Goal: Task Accomplishment & Management: Manage account settings

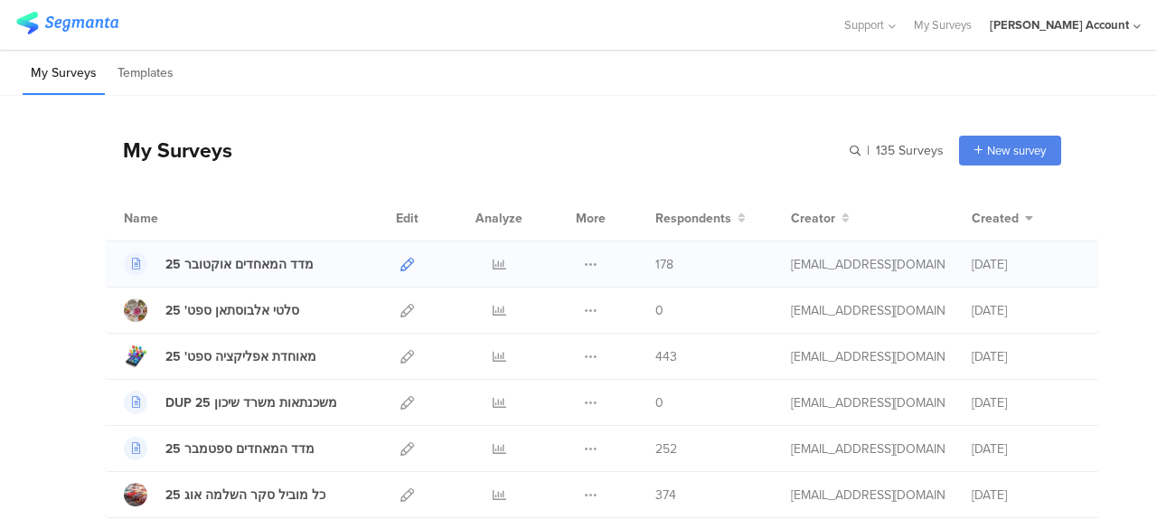
click at [401, 263] on icon at bounding box center [408, 265] width 14 height 14
click at [401, 354] on icon at bounding box center [408, 357] width 14 height 14
click at [493, 354] on icon at bounding box center [500, 357] width 14 height 14
click at [429, 78] on div "My Surveys Templates" at bounding box center [578, 73] width 1157 height 46
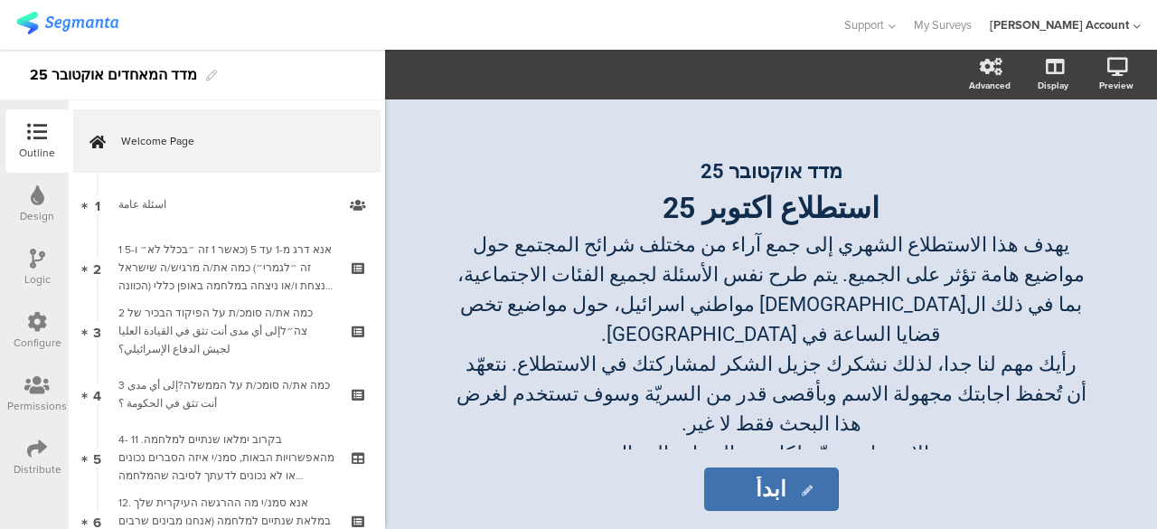
click at [38, 451] on icon at bounding box center [37, 449] width 20 height 20
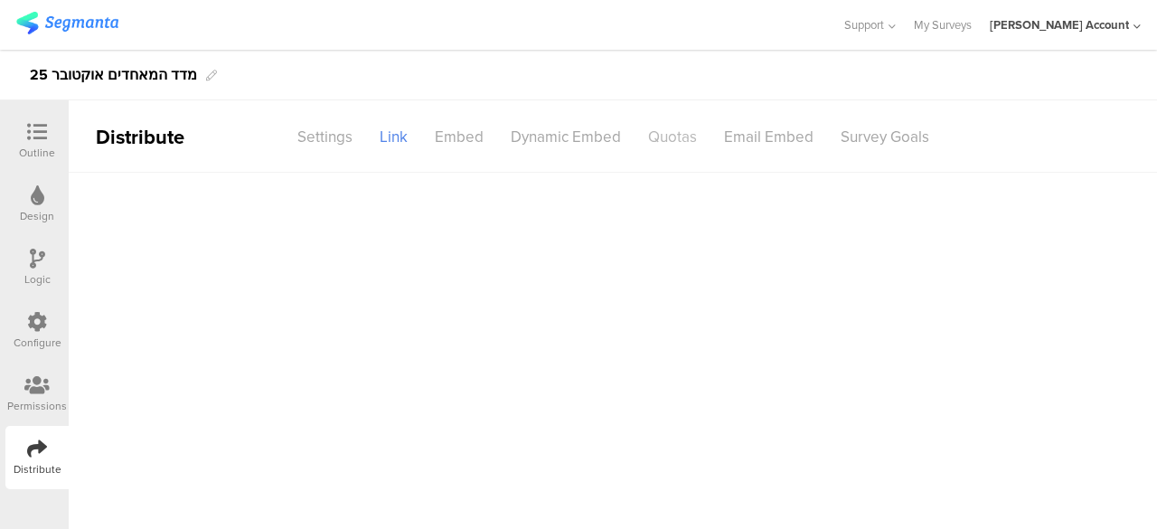
click at [685, 140] on div "Quotas" at bounding box center [673, 137] width 76 height 32
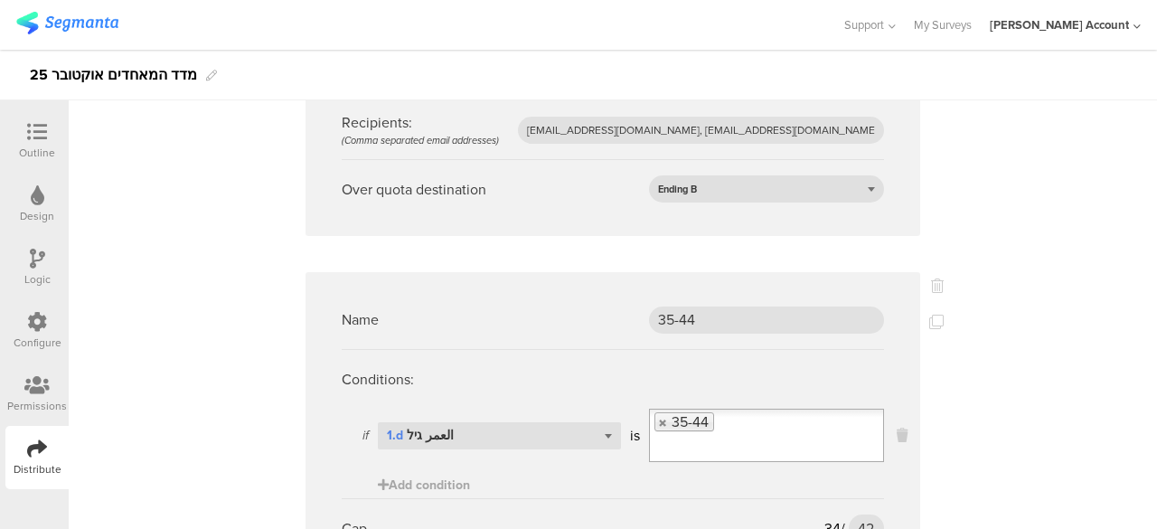
scroll to position [3436, 0]
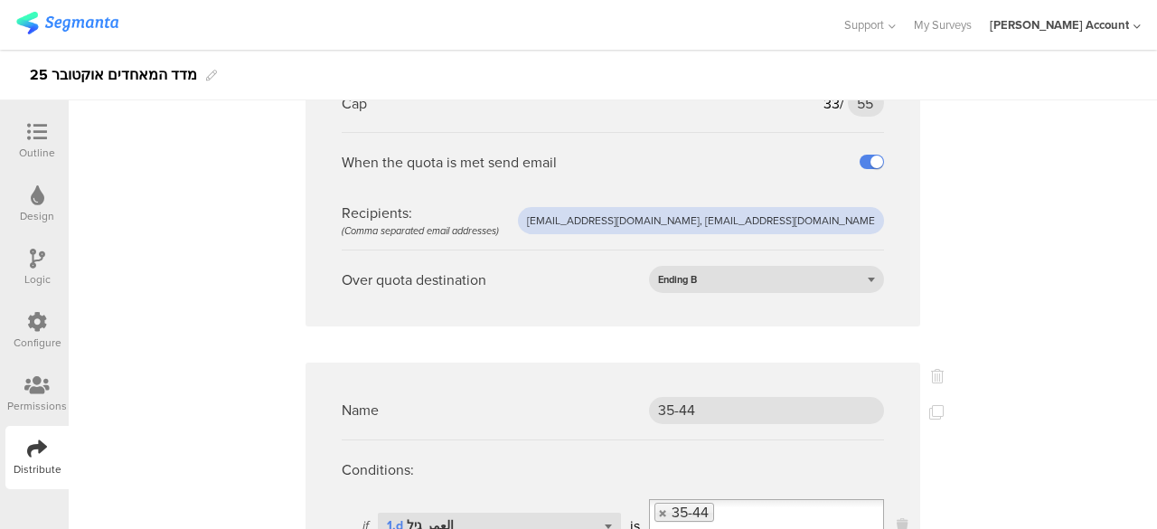
click at [633, 207] on input "afkar2005@gmail.com, alwanresearches@gmail.com" at bounding box center [701, 220] width 366 height 27
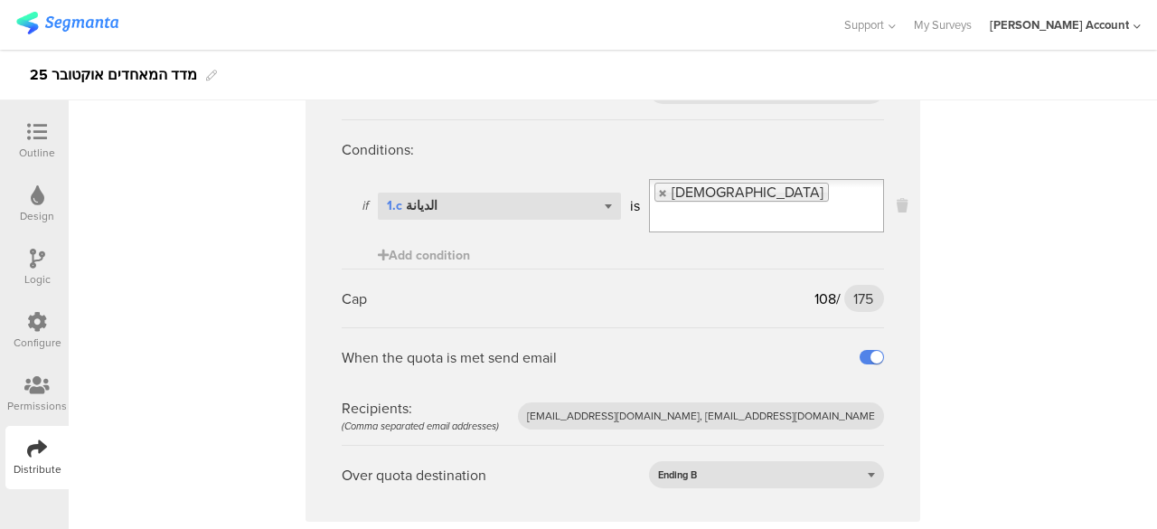
scroll to position [7389, 0]
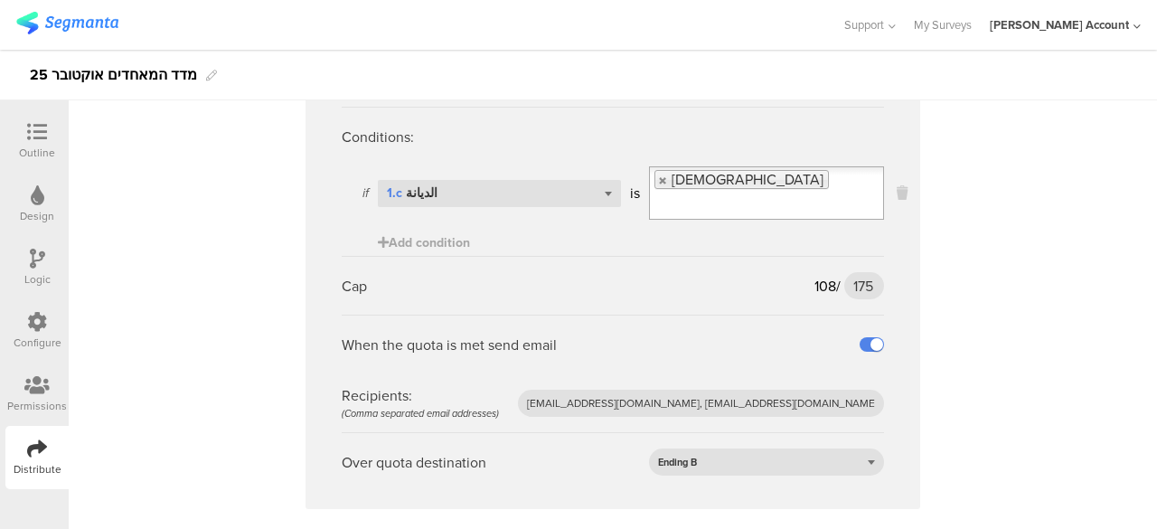
click at [38, 128] on icon at bounding box center [37, 132] width 20 height 20
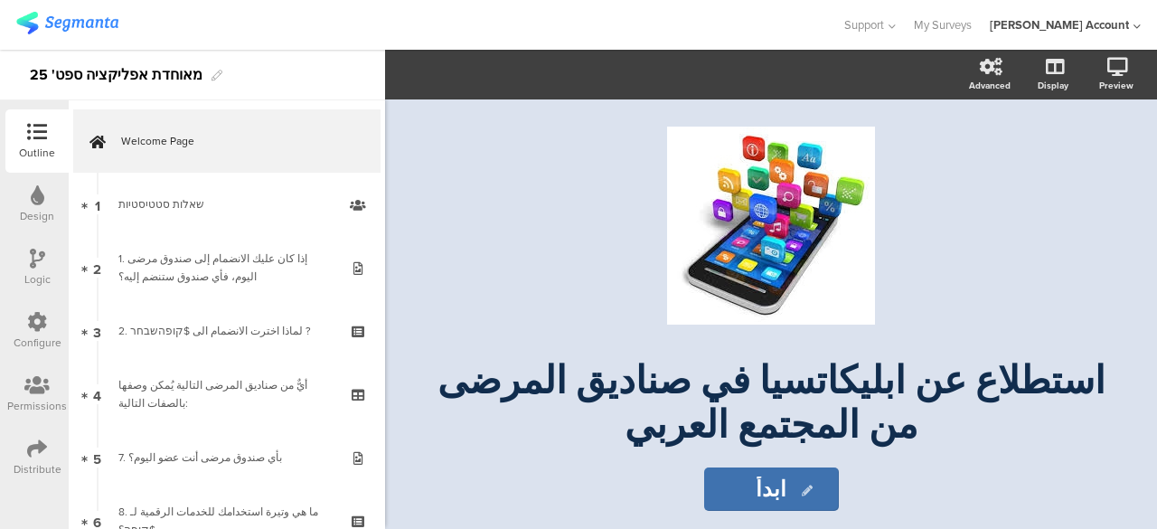
click at [45, 447] on icon at bounding box center [37, 449] width 20 height 20
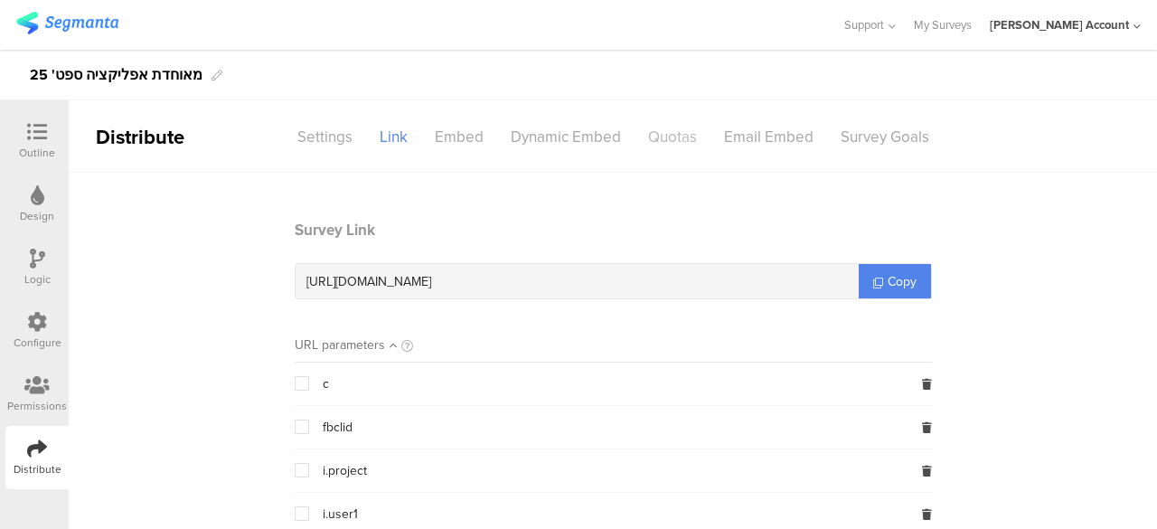
click at [670, 137] on div "Quotas" at bounding box center [673, 137] width 76 height 32
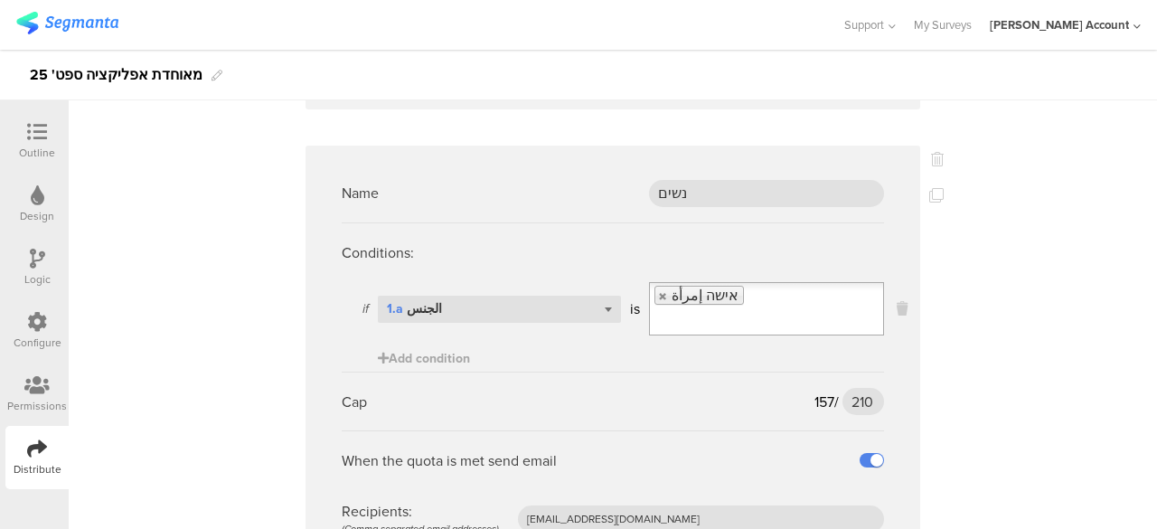
scroll to position [2713, 0]
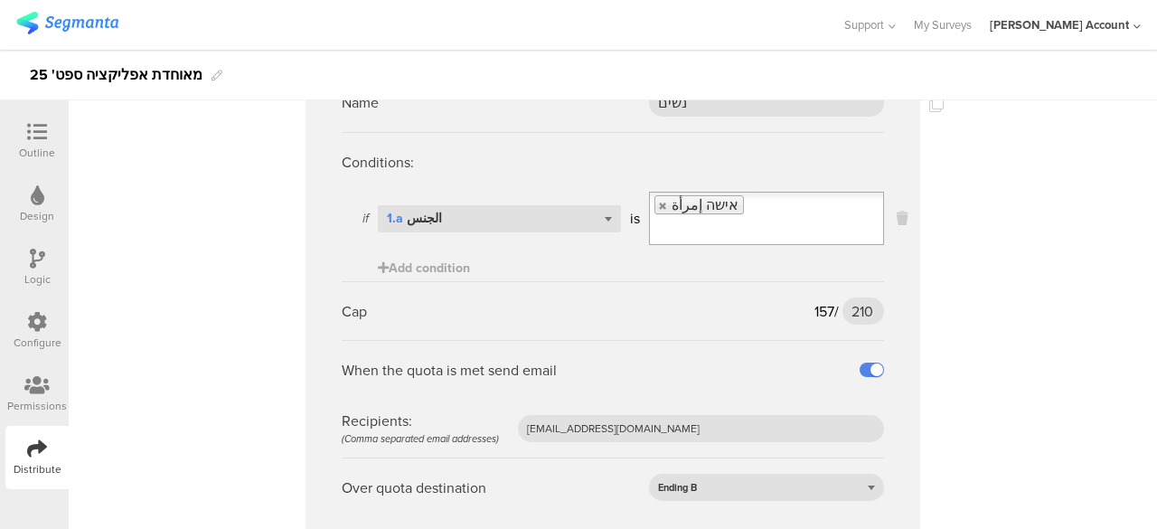
click at [819, 307] on span "157" at bounding box center [825, 311] width 20 height 21
click at [811, 329] on div "Cap 157 / 210 210" at bounding box center [613, 310] width 543 height 59
click at [884, 330] on sg-quota-rule "Name נשים Conditions: if Select question... 1.a الجنس is אישה إمرأة Add conditi…" at bounding box center [613, 294] width 615 height 479
click at [816, 350] on div "When the quota is met send email" at bounding box center [613, 369] width 543 height 59
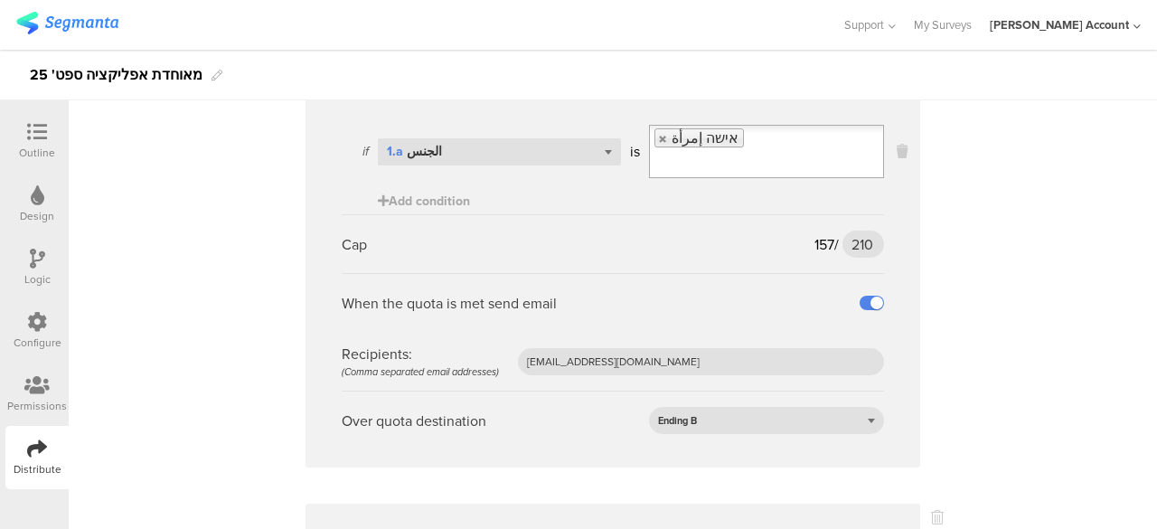
scroll to position [2803, 0]
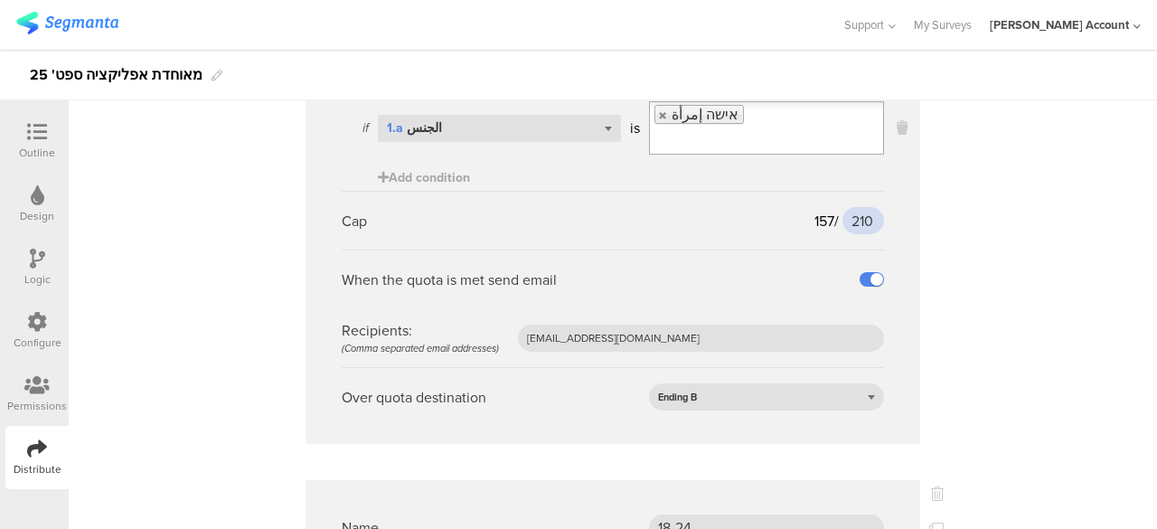
click at [857, 213] on input "210" at bounding box center [864, 220] width 42 height 27
click at [857, 214] on input "210" at bounding box center [864, 220] width 42 height 27
click at [937, 280] on div "Name 35-44 Conditions: if Select question... 1.c العمر is 35-45 Add condition C…" at bounding box center [613, 505] width 1089 height 6272
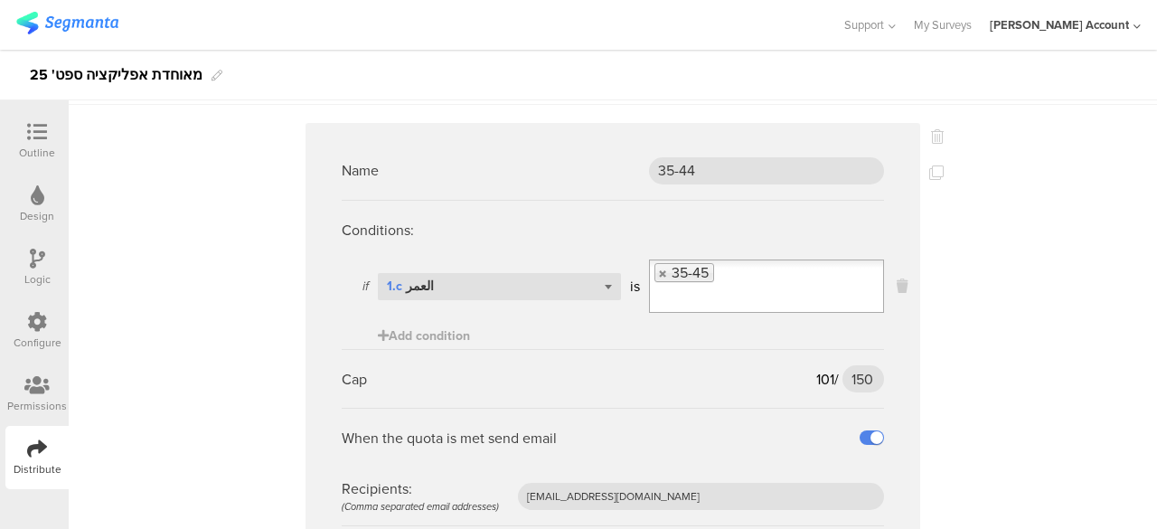
scroll to position [0, 0]
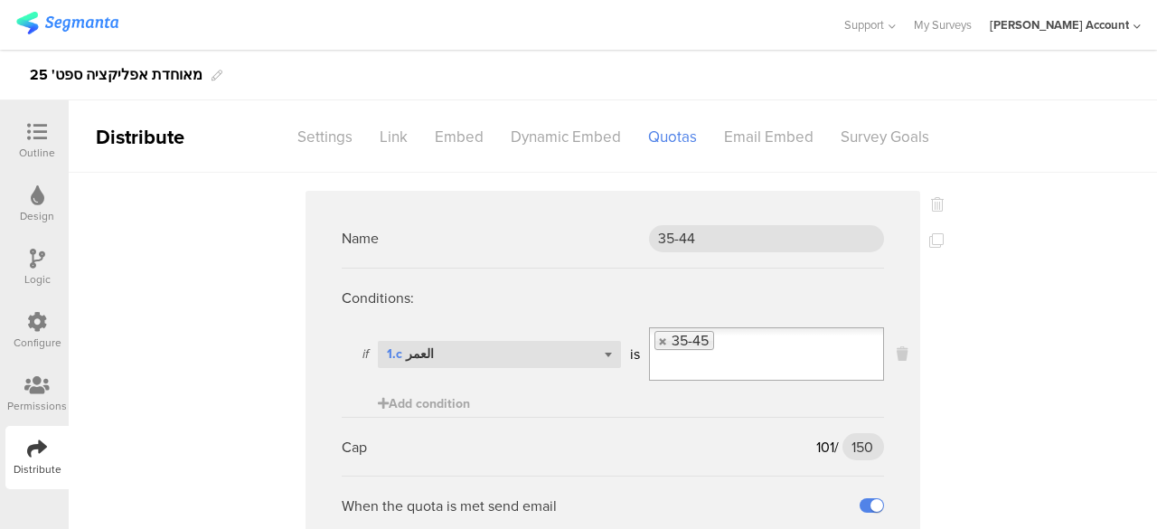
click at [552, 193] on sg-quota-rule "Name 35-44 Conditions: if Select question... 1.c العمر is 35-45 Add condition C…" at bounding box center [613, 430] width 615 height 479
click at [43, 138] on icon at bounding box center [37, 132] width 20 height 20
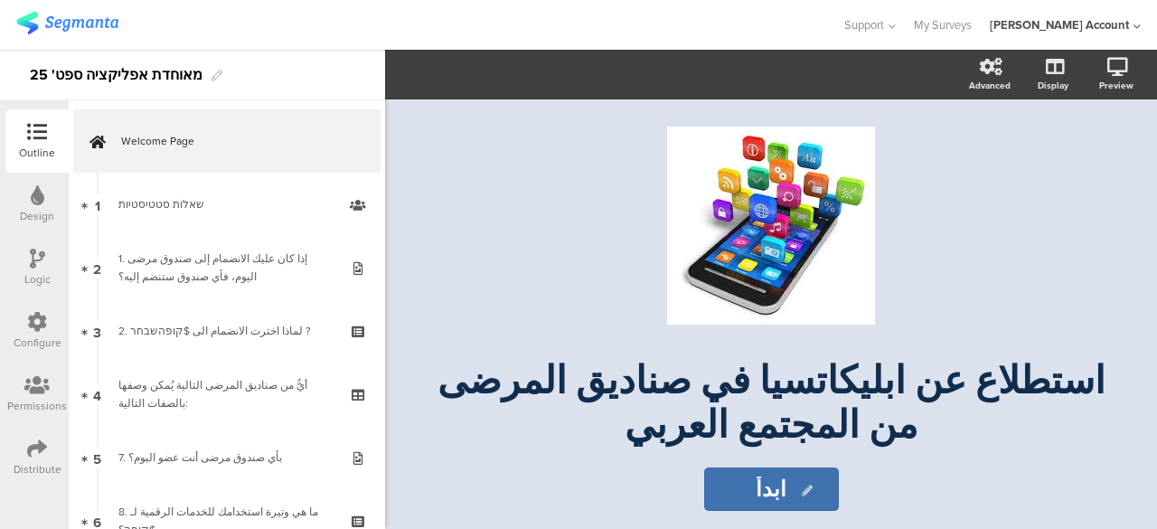
click at [36, 446] on icon at bounding box center [37, 449] width 20 height 20
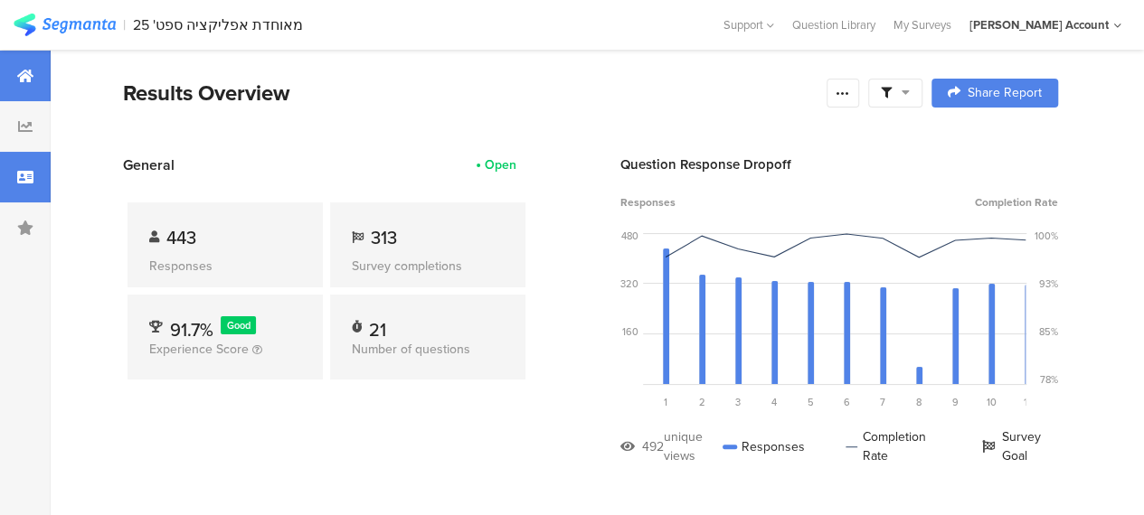
click at [24, 177] on icon at bounding box center [25, 177] width 16 height 14
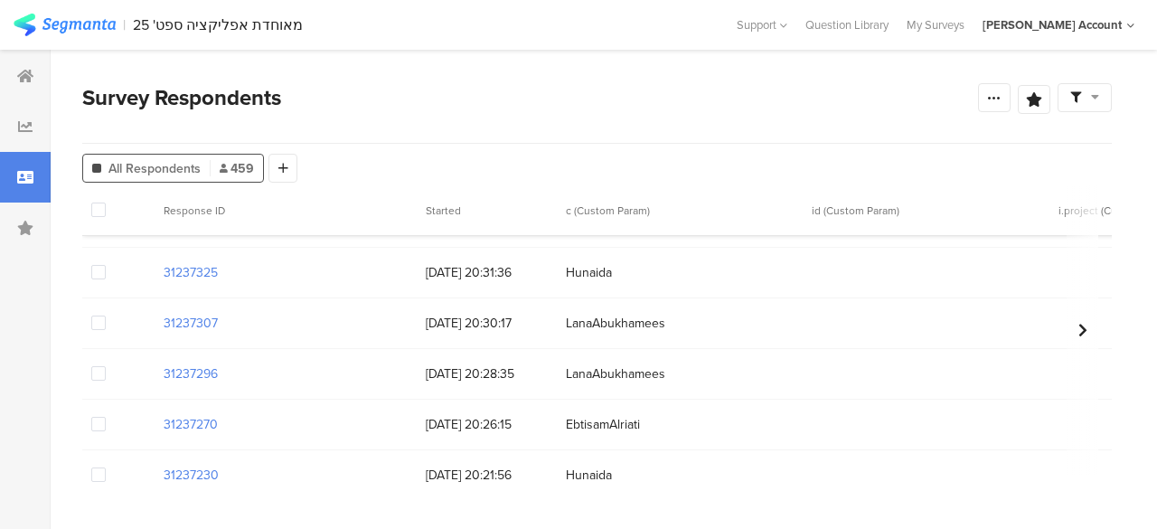
scroll to position [6362, 0]
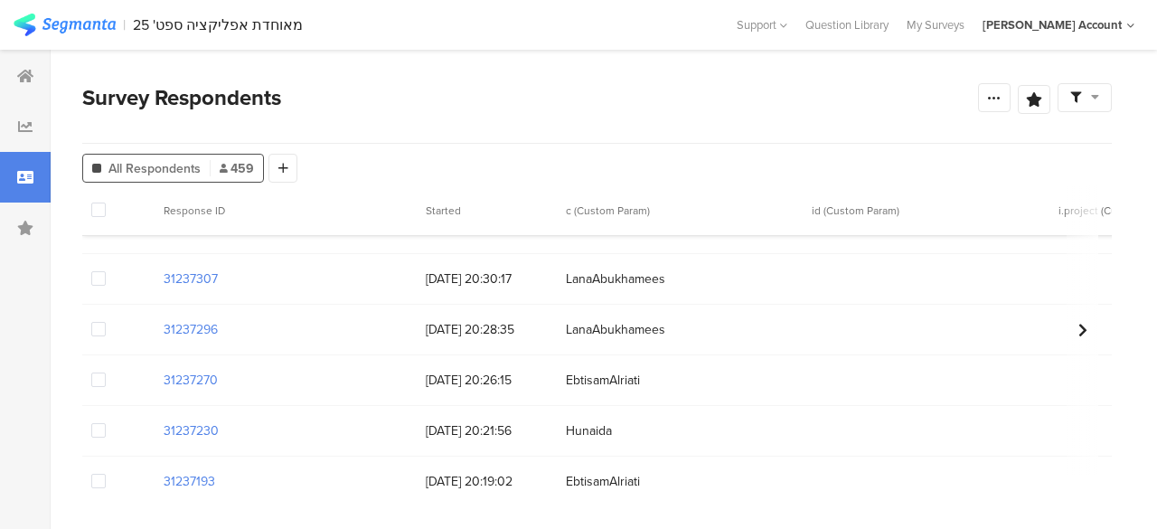
click at [1102, 90] on div at bounding box center [1085, 97] width 54 height 29
click at [1062, 149] on div "Complete Responses Only" at bounding box center [1026, 149] width 170 height 18
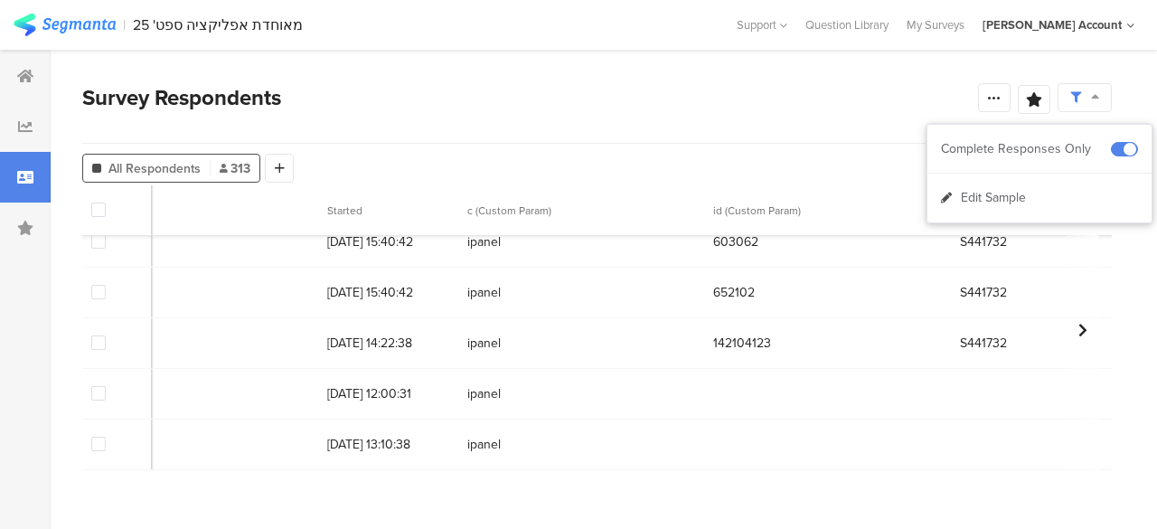
scroll to position [15629, 0]
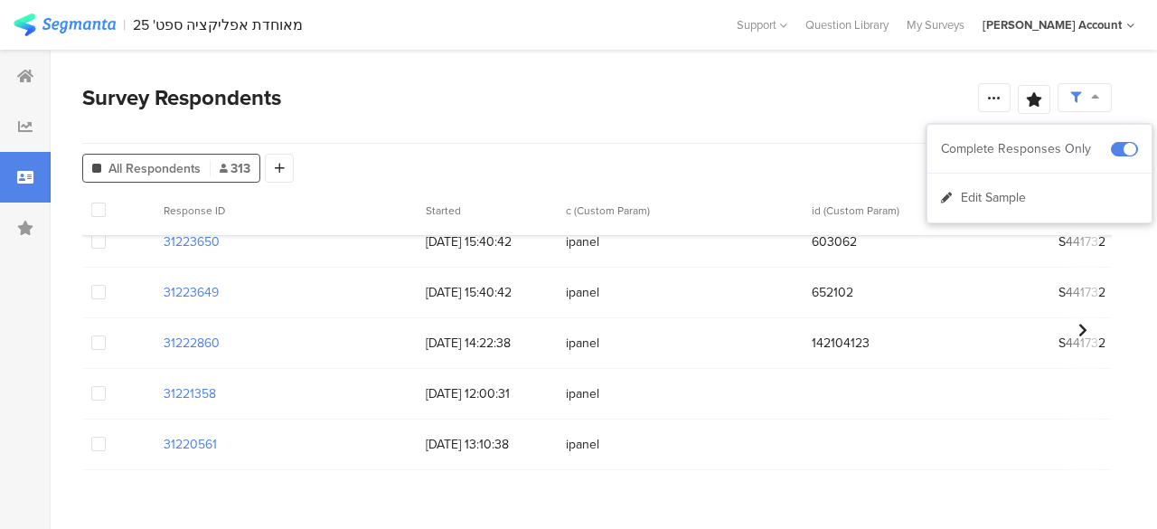
click at [104, 437] on span at bounding box center [98, 444] width 14 height 14
click at [106, 437] on input "checkbox" at bounding box center [106, 437] width 0 height 0
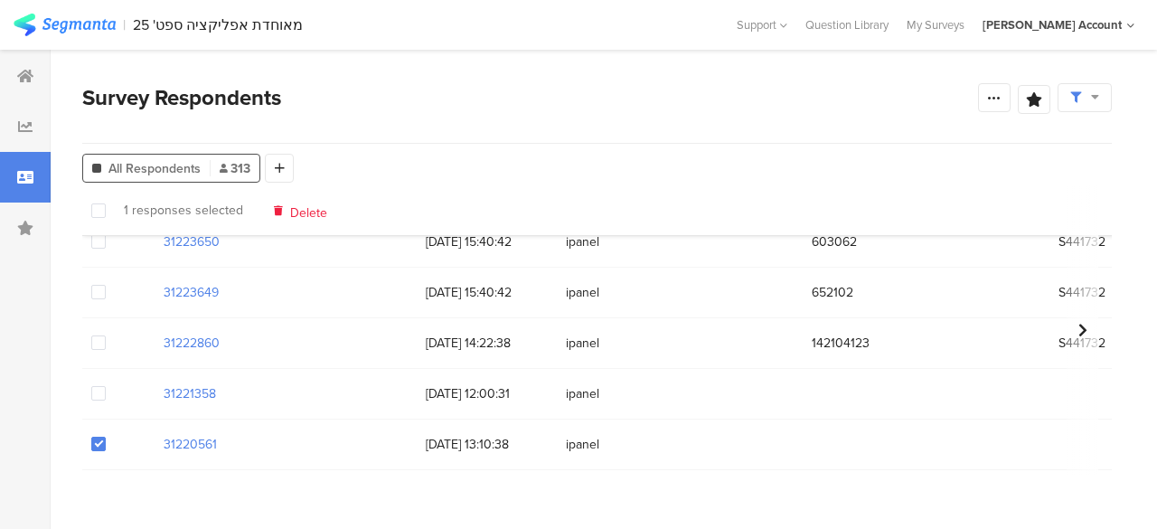
click at [99, 437] on span at bounding box center [98, 444] width 14 height 14
click at [106, 437] on input "checkbox" at bounding box center [106, 437] width 0 height 0
click at [99, 386] on span at bounding box center [98, 393] width 14 height 14
click at [106, 386] on input "checkbox" at bounding box center [106, 386] width 0 height 0
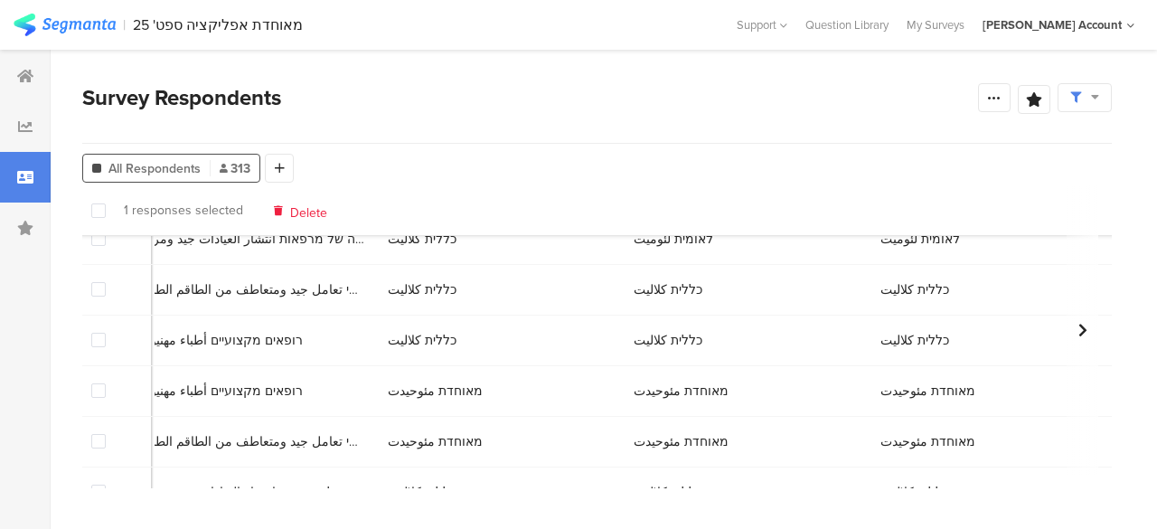
scroll to position [15629, 2888]
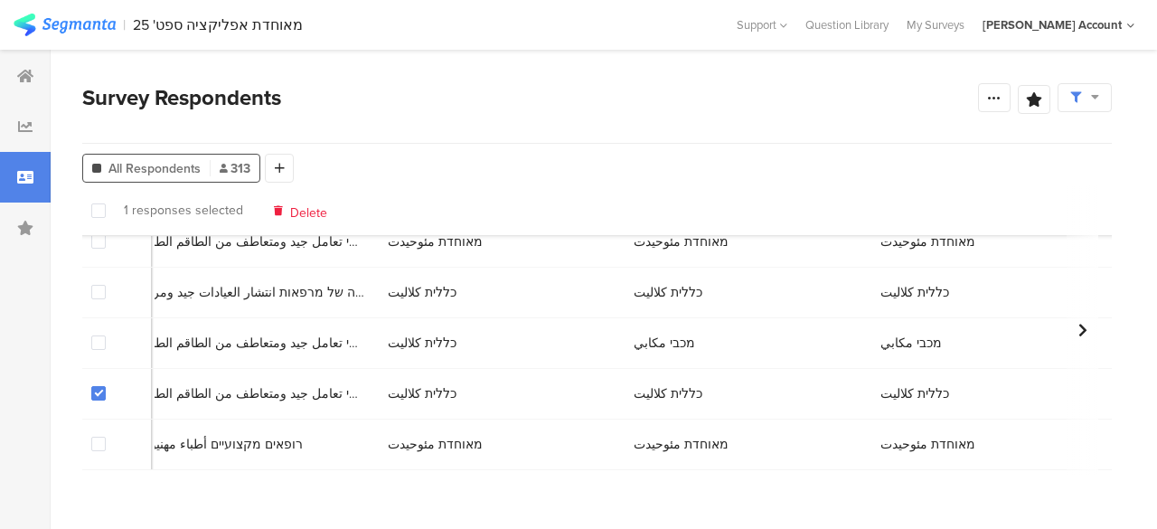
click at [96, 386] on span at bounding box center [98, 393] width 14 height 14
click at [106, 386] on input "checkbox" at bounding box center [106, 386] width 0 height 0
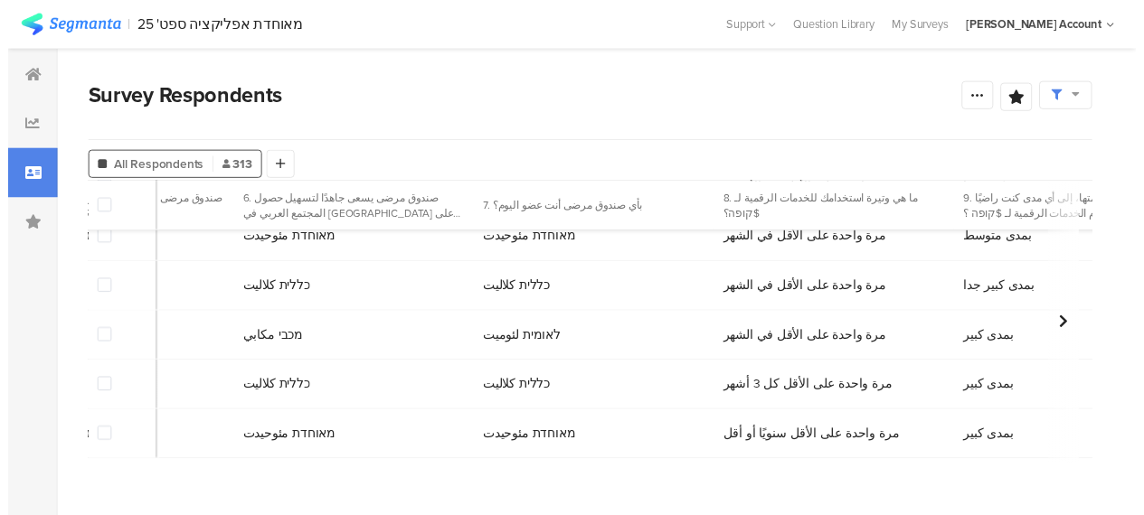
scroll to position [15629, 3802]
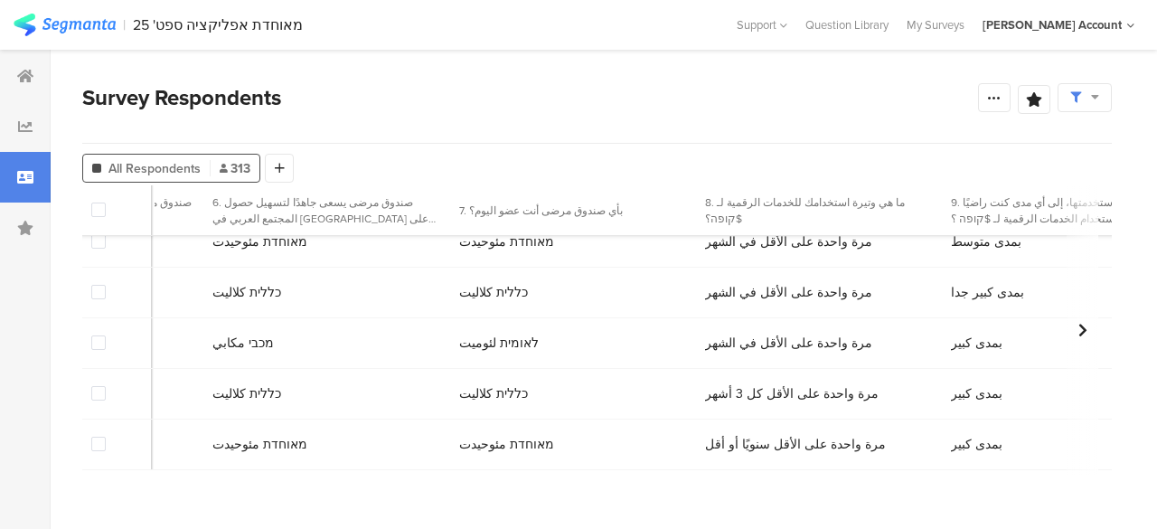
click at [100, 386] on span at bounding box center [98, 393] width 14 height 14
click at [106, 386] on input "checkbox" at bounding box center [106, 386] width 0 height 0
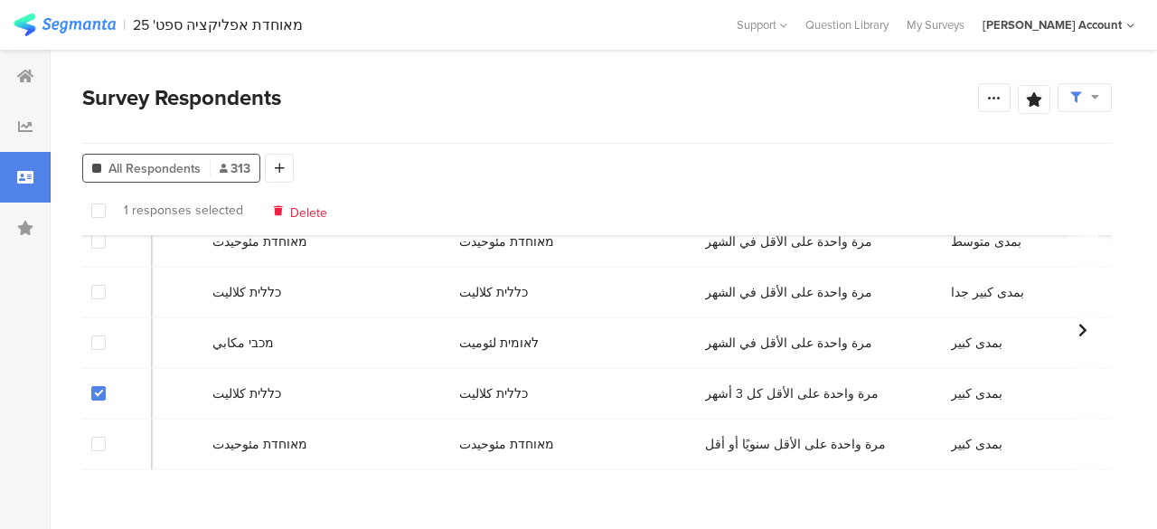
click at [99, 386] on span at bounding box center [98, 393] width 14 height 14
click at [106, 386] on input "checkbox" at bounding box center [106, 386] width 0 height 0
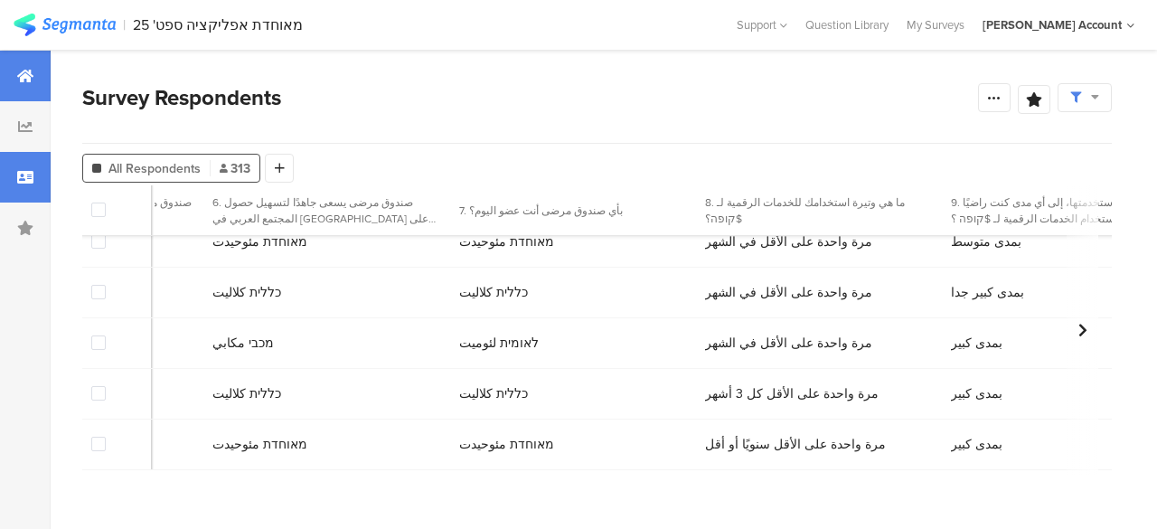
click at [22, 65] on div at bounding box center [25, 76] width 51 height 51
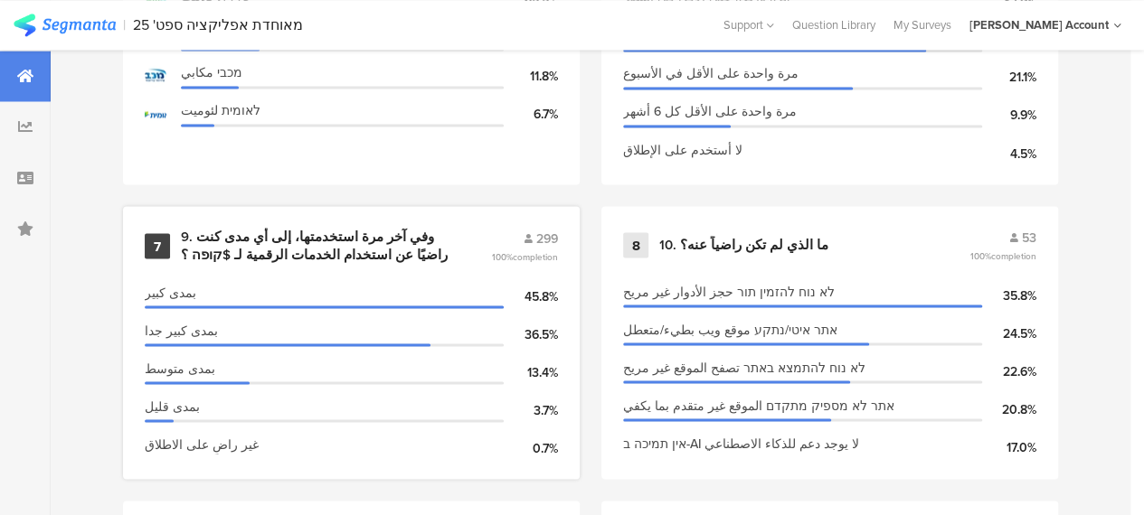
scroll to position [1356, 0]
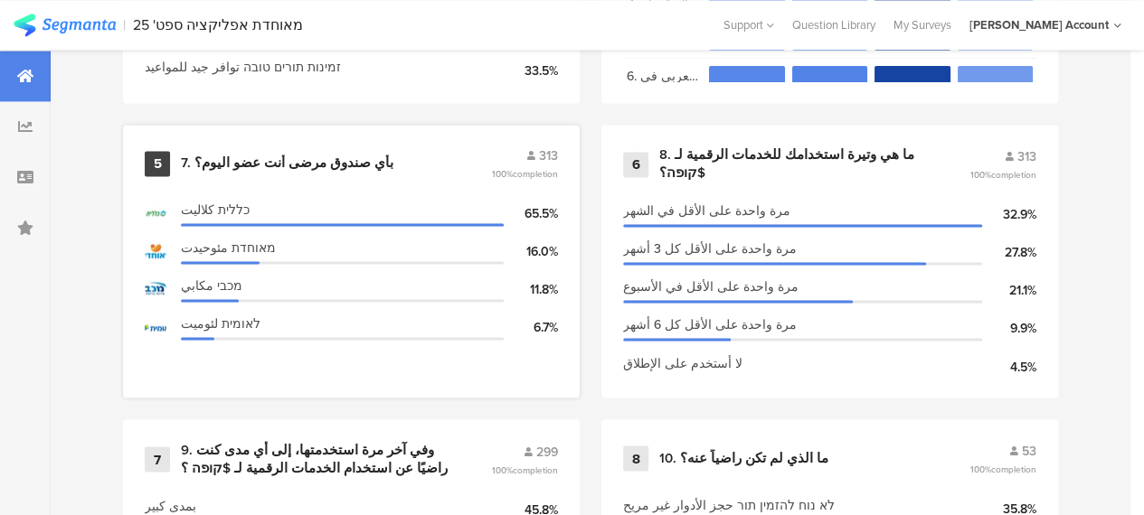
click at [288, 166] on div "7. بأي صندوق مرضى أنت عضو اليوم؟" at bounding box center [287, 164] width 213 height 18
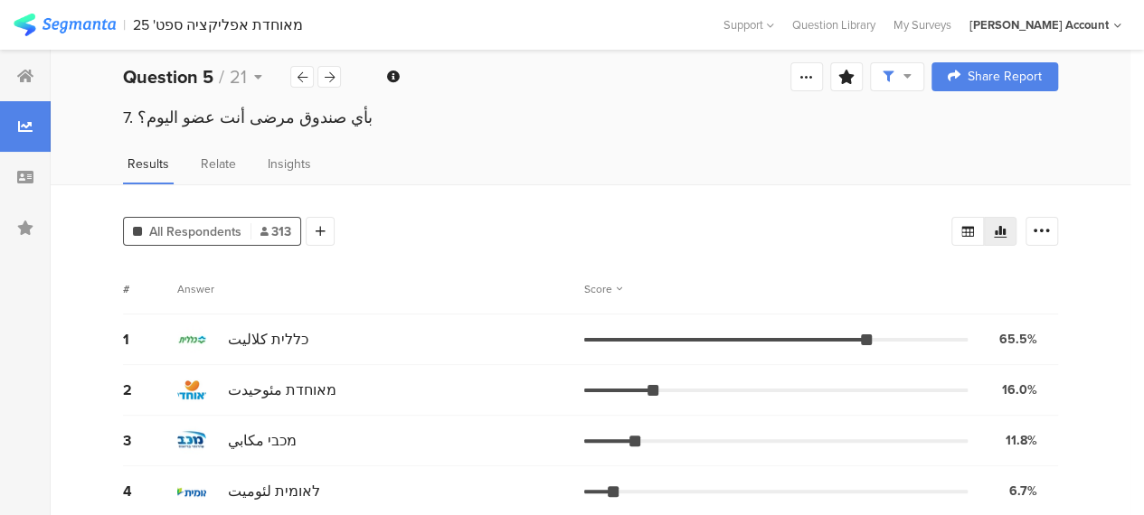
scroll to position [27, 0]
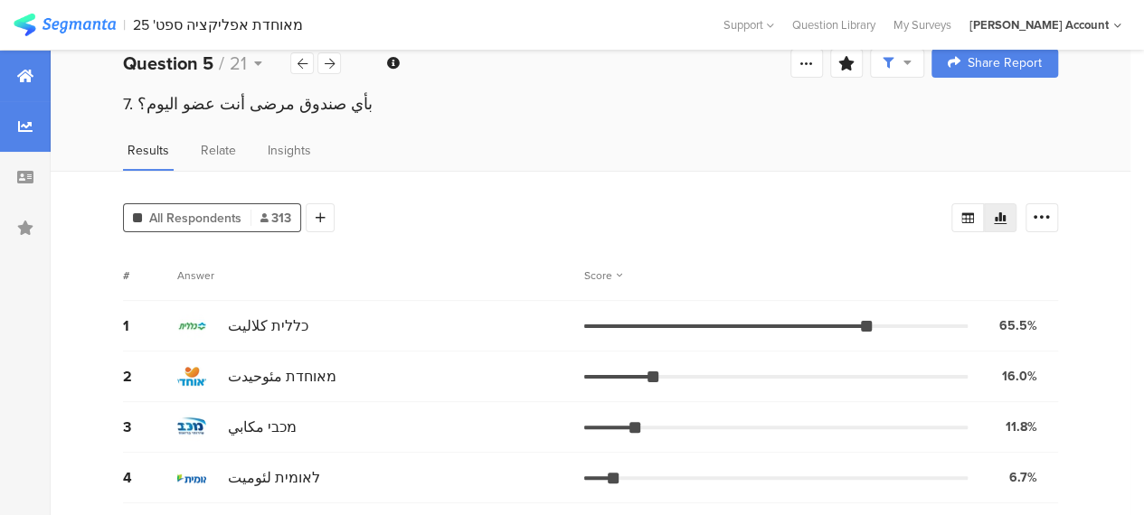
click at [29, 77] on icon at bounding box center [25, 76] width 16 height 14
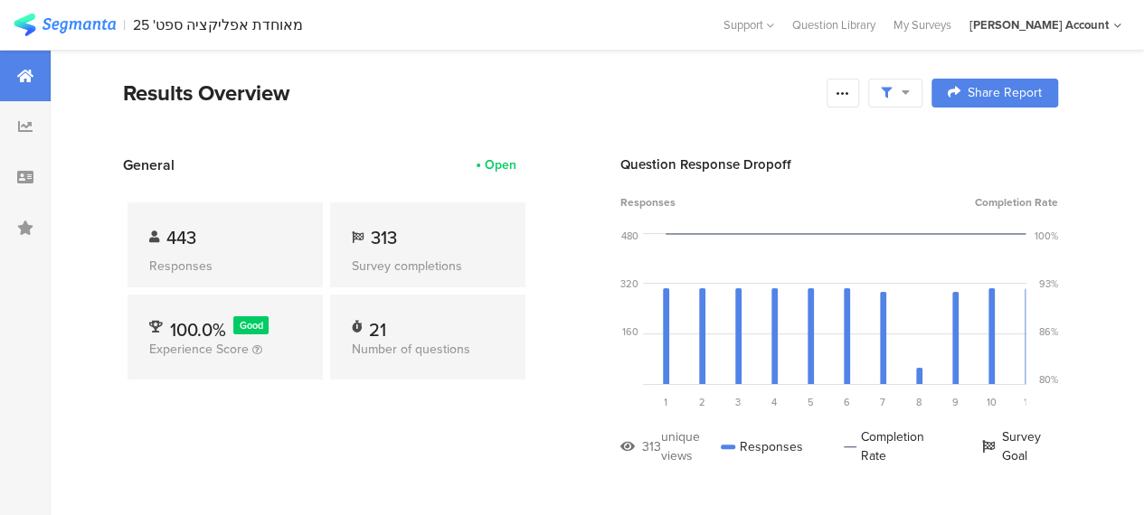
click at [401, 107] on div "Results Overview" at bounding box center [470, 93] width 694 height 33
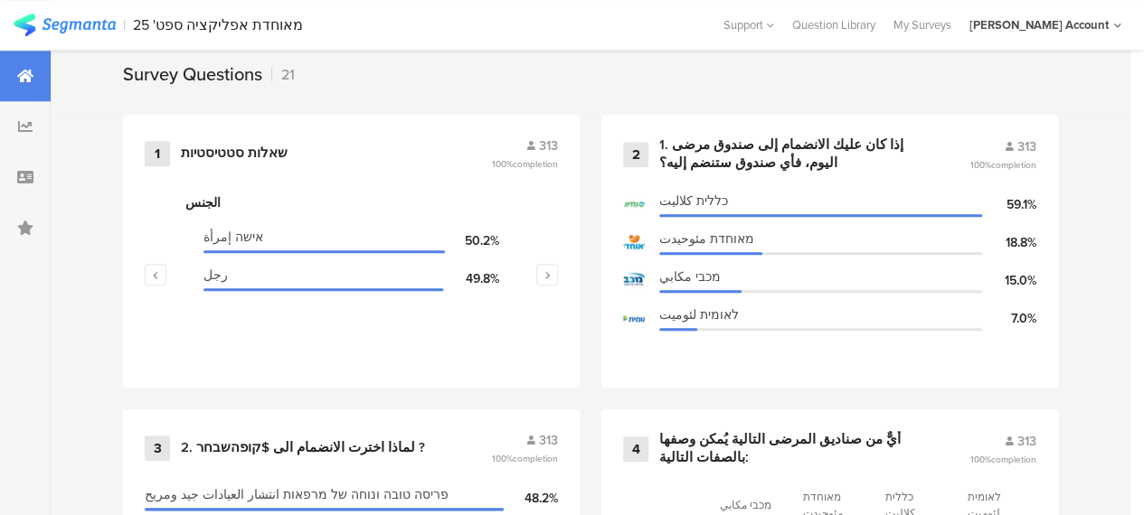
scroll to position [814, 0]
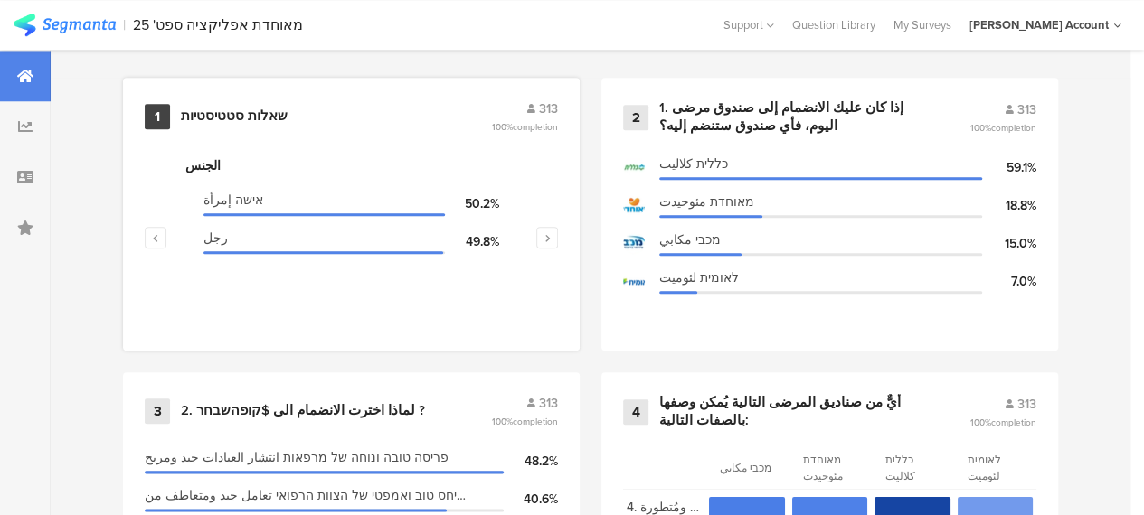
click at [222, 122] on div "שאלות סטטיסטיות" at bounding box center [234, 117] width 107 height 18
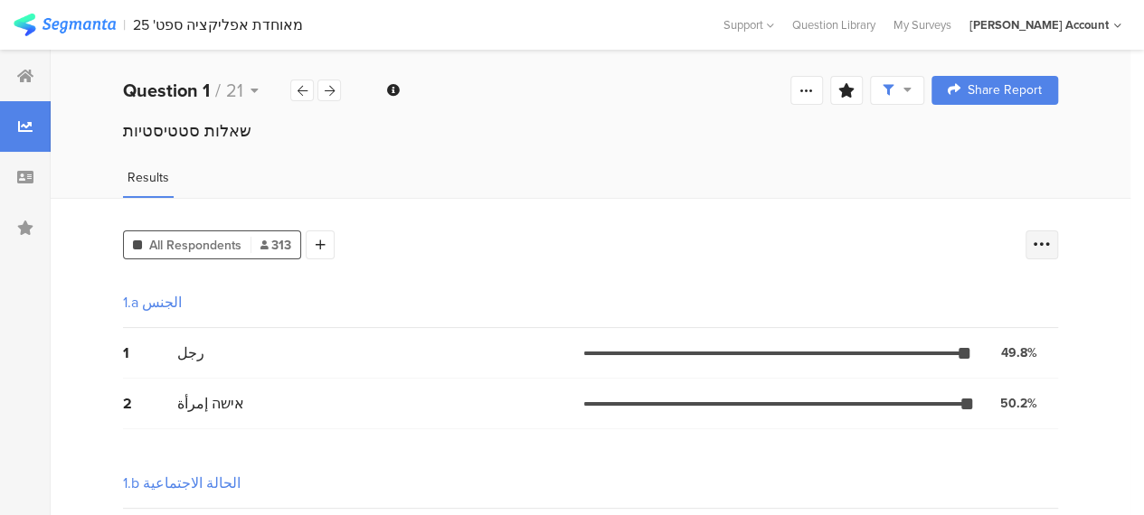
click at [1051, 245] on icon at bounding box center [1042, 245] width 18 height 18
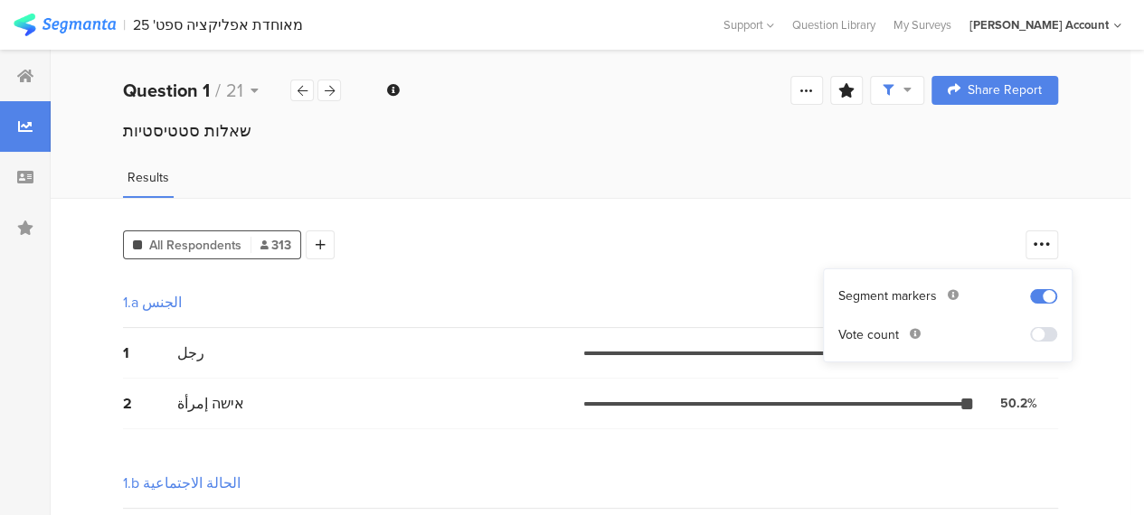
drag, startPoint x: 1044, startPoint y: 334, endPoint x: 1009, endPoint y: 329, distance: 35.6
click at [1044, 334] on span at bounding box center [1043, 334] width 27 height 14
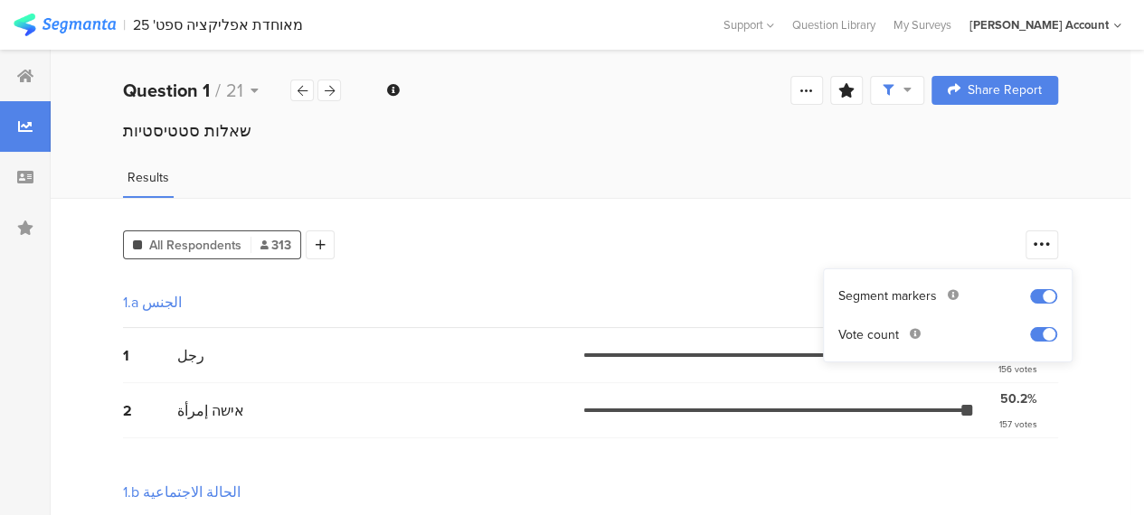
click at [689, 241] on div "All Respondents 313 Add Segment" at bounding box center [569, 241] width 893 height 36
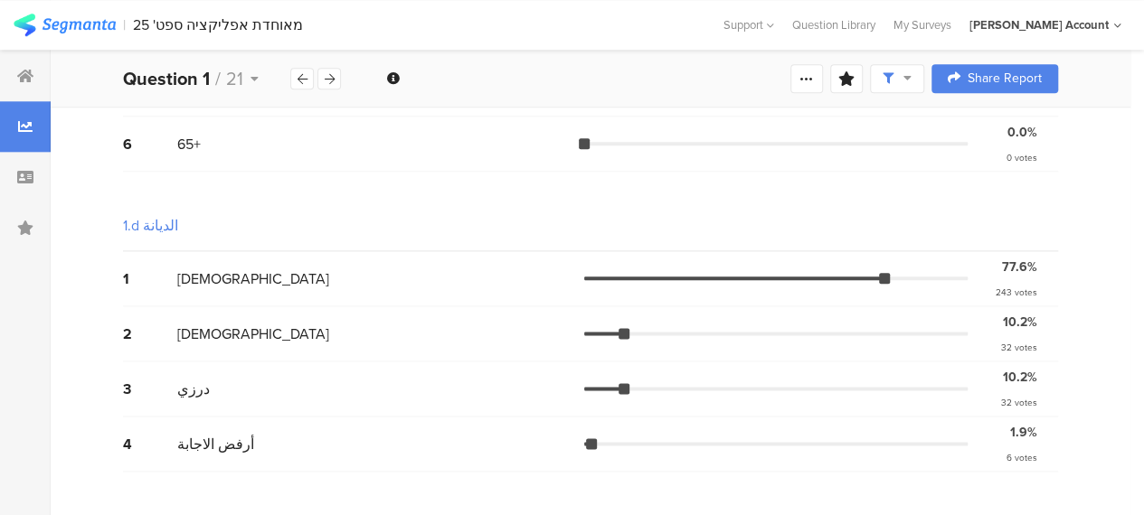
scroll to position [995, 0]
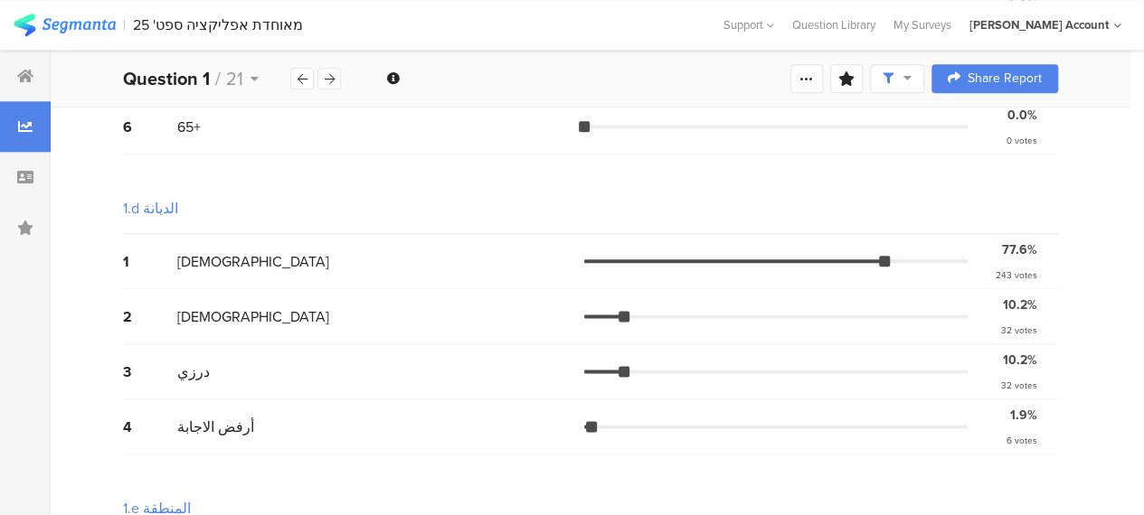
click at [844, 374] on div "3 درزي 10.2% 32 votes" at bounding box center [590, 372] width 935 height 55
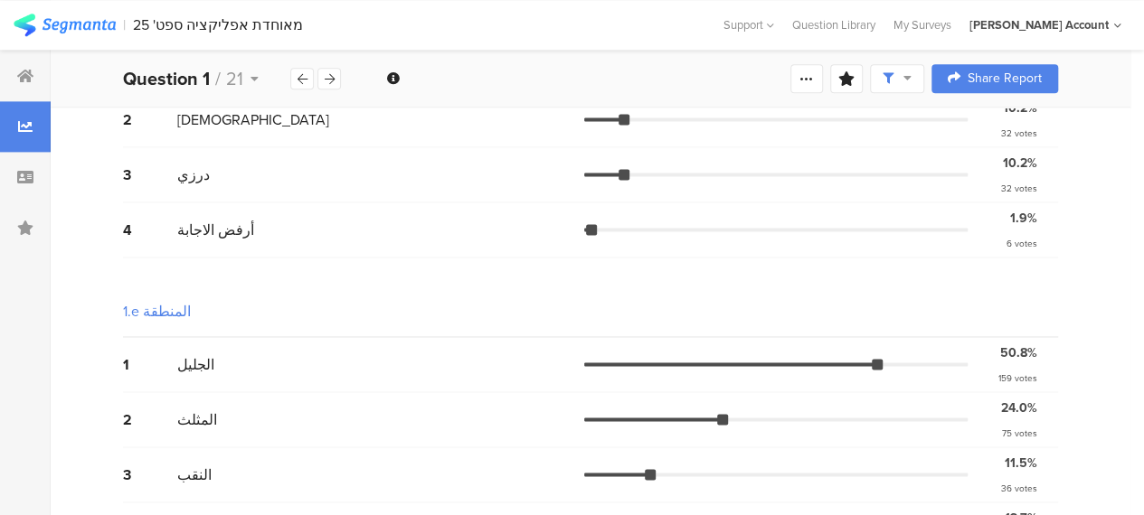
scroll to position [1215, 0]
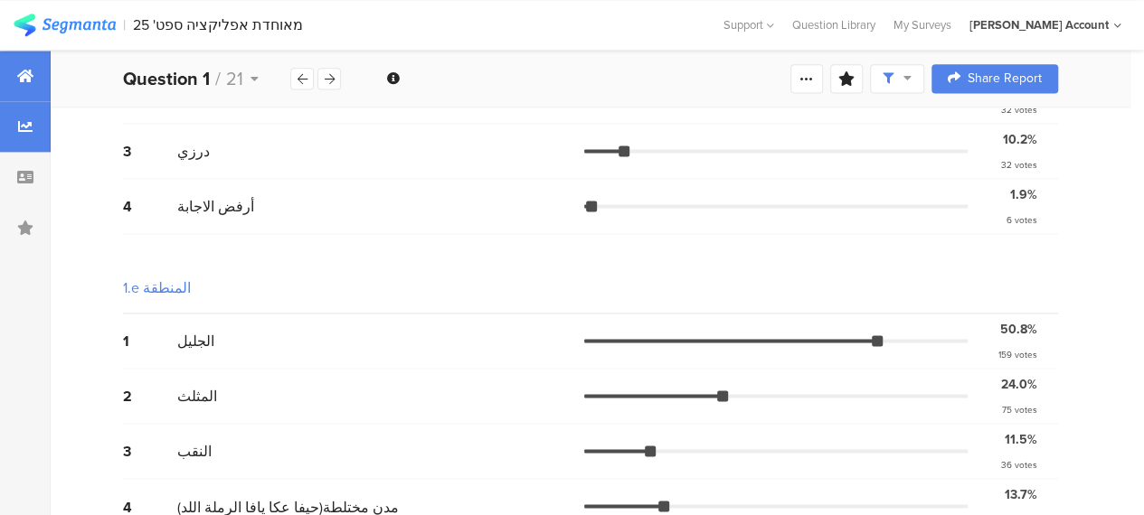
click at [9, 73] on div at bounding box center [25, 76] width 51 height 51
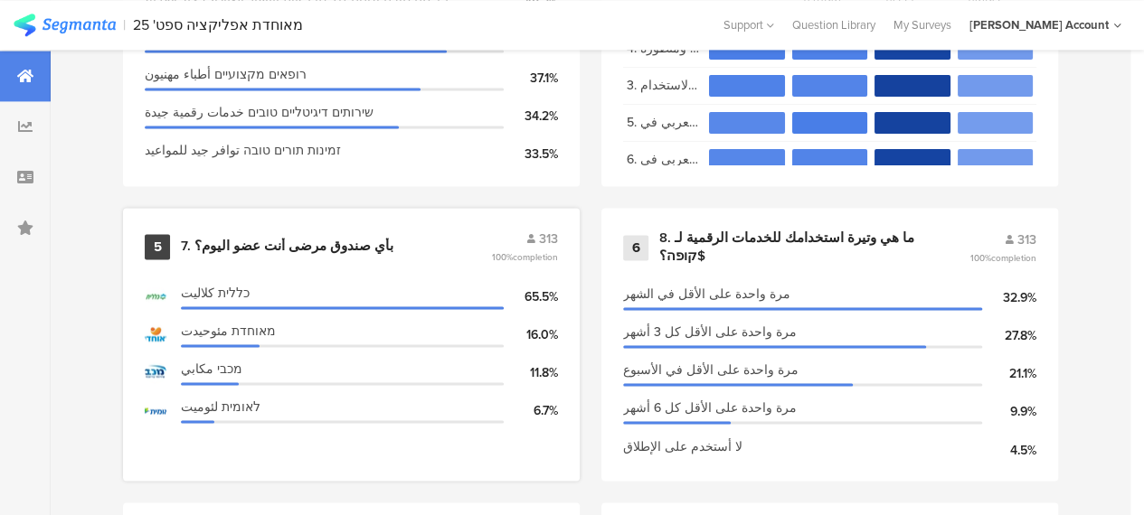
scroll to position [1176, 0]
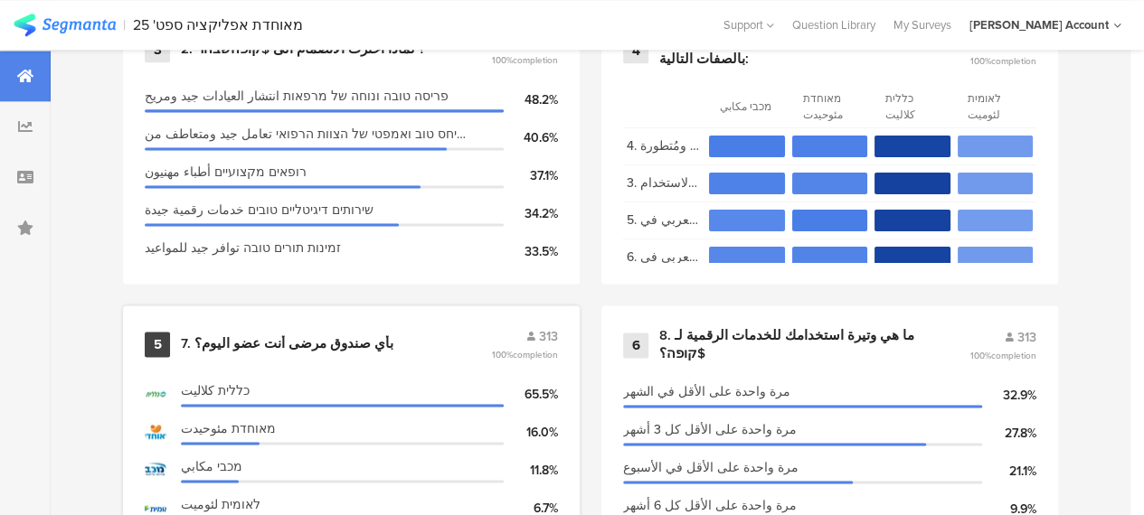
click at [302, 346] on div "7. بأي صندوق مرضى أنت عضو اليوم؟" at bounding box center [287, 344] width 213 height 18
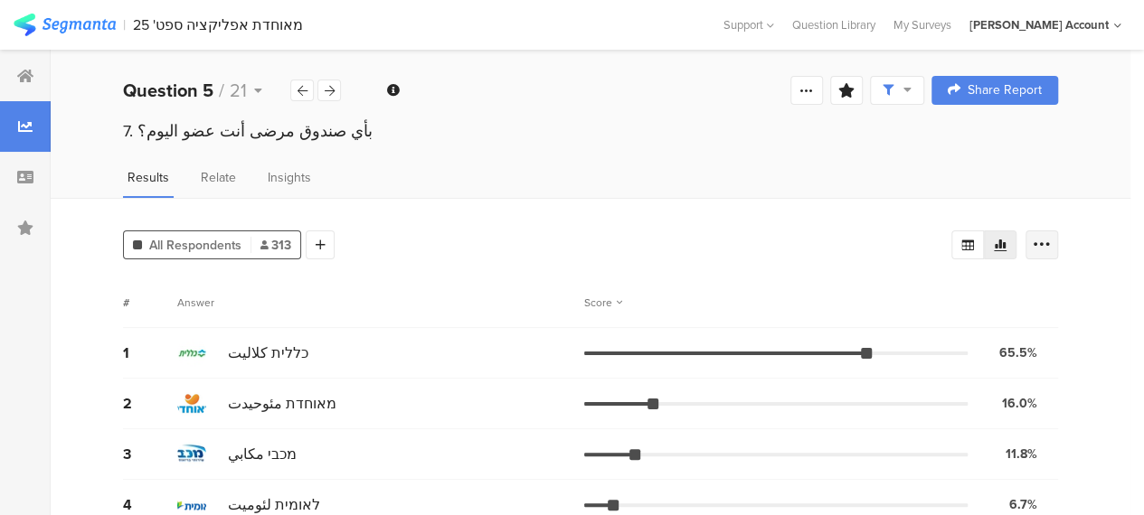
drag, startPoint x: 1062, startPoint y: 237, endPoint x: 1060, endPoint y: 247, distance: 10.1
click at [1051, 241] on icon at bounding box center [1042, 245] width 18 height 18
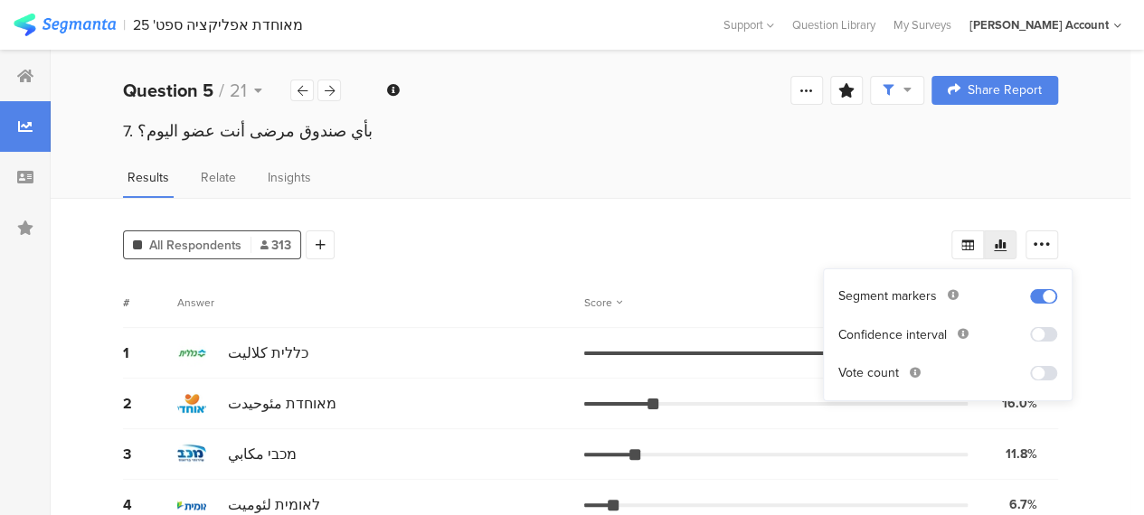
click at [1038, 376] on span at bounding box center [1043, 373] width 27 height 14
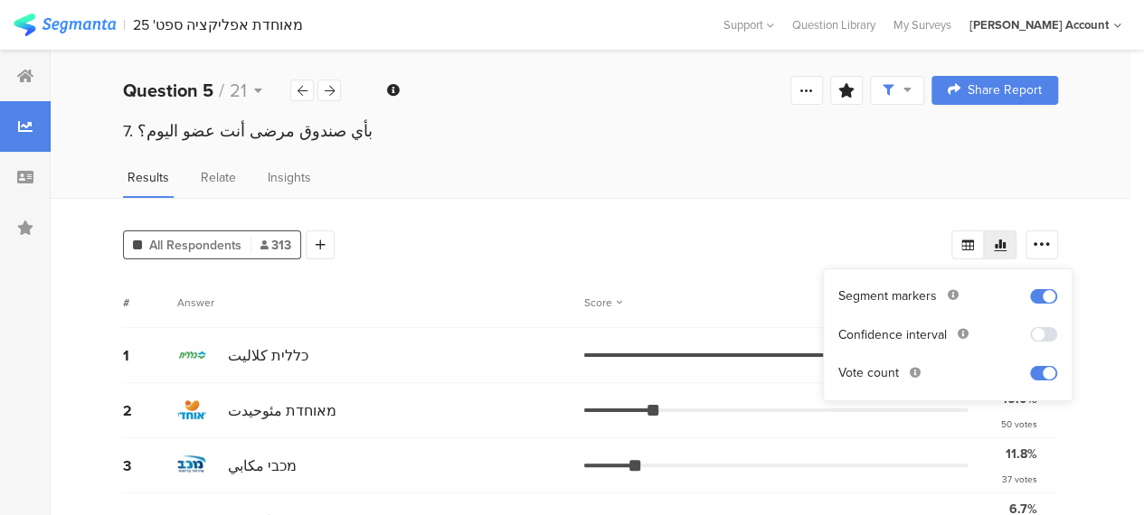
click at [738, 258] on div "All Respondents 313 Add Segment # Answer Score 1 כללית كلاليت 65.5% 205 votes 2…" at bounding box center [591, 380] width 1080 height 364
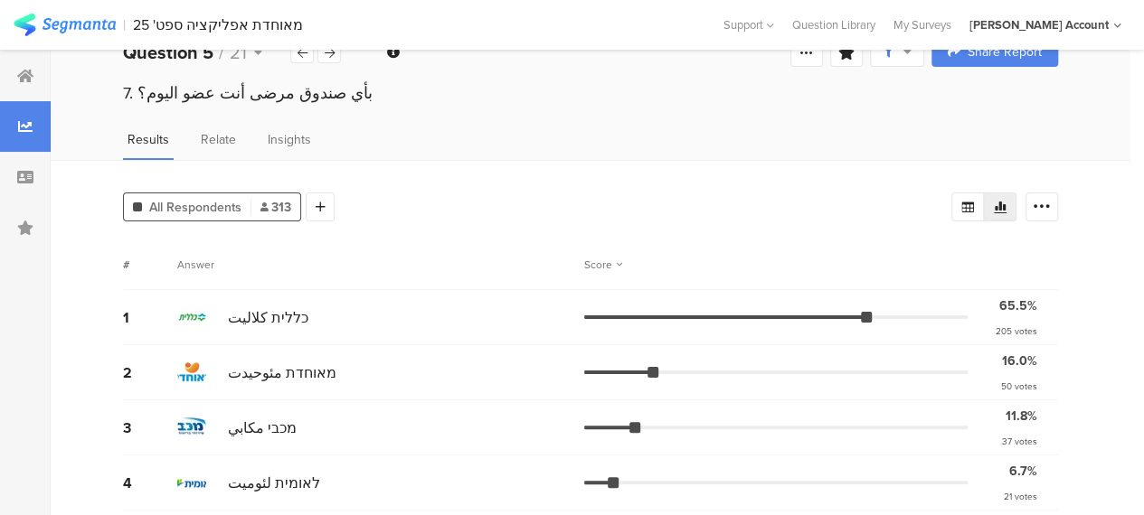
scroll to position [39, 0]
click at [33, 66] on div at bounding box center [25, 76] width 51 height 51
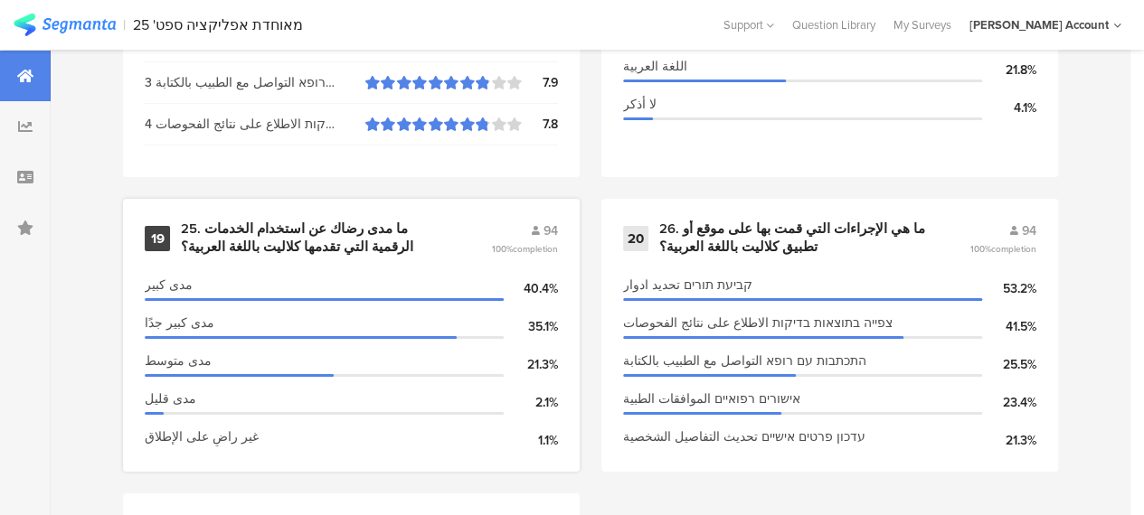
scroll to position [3165, 0]
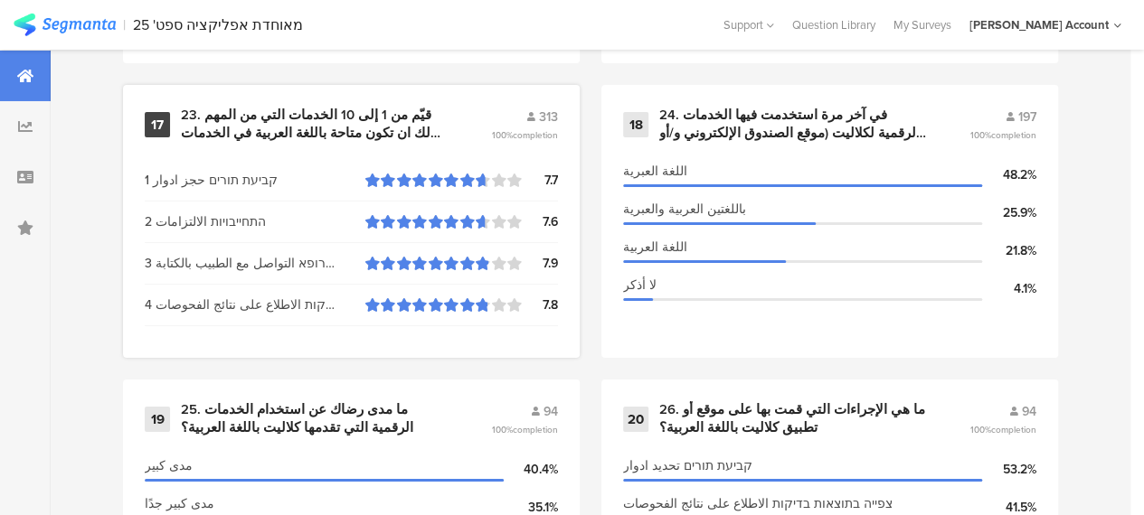
click at [319, 128] on div "23. قيّم من 1 إلى 10 الخدمات التي من المهم لك ان تكون متاحة باللغة العربية في ا…" at bounding box center [314, 124] width 267 height 35
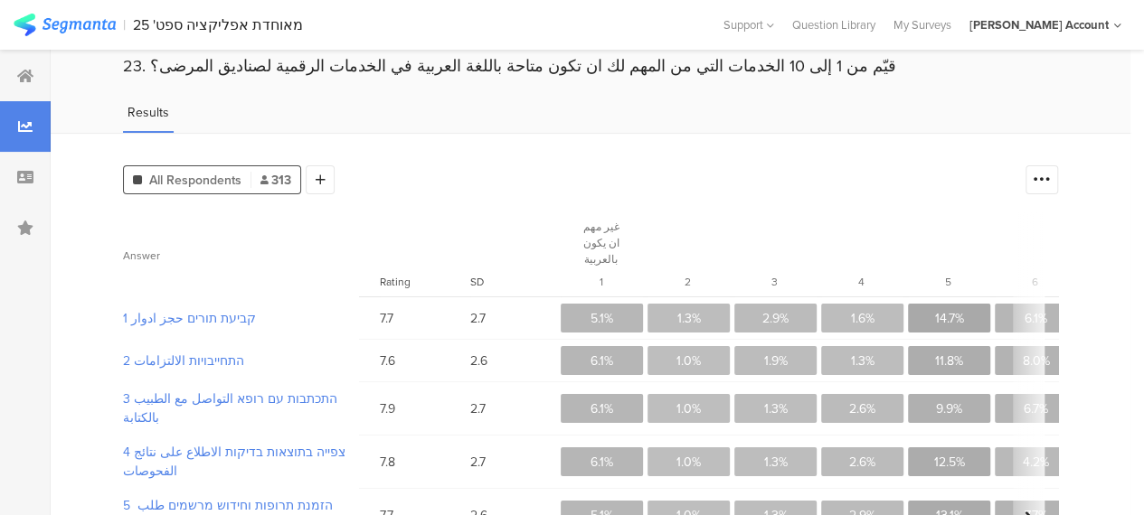
scroll to position [90, 0]
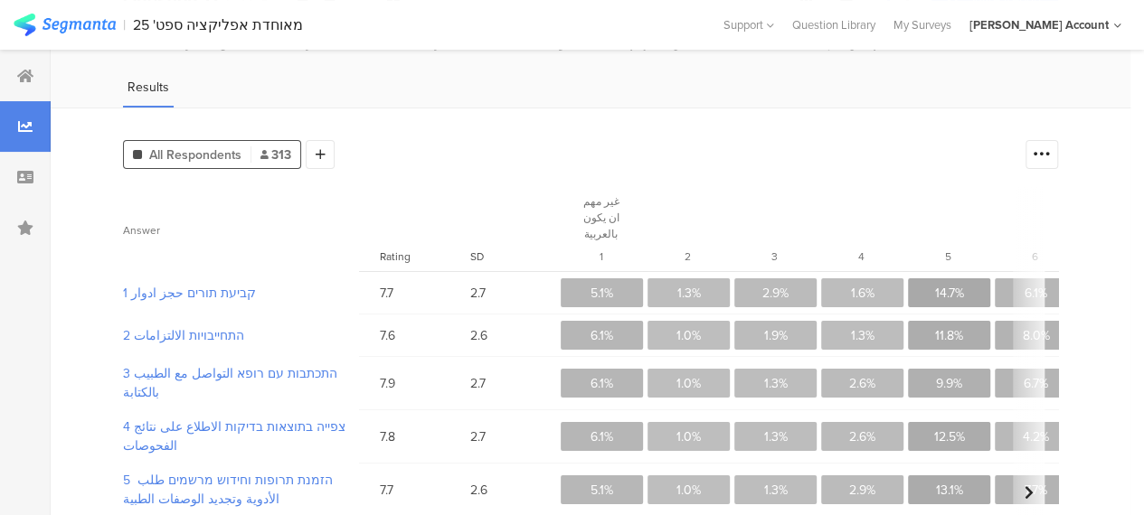
click at [1034, 486] on icon at bounding box center [1029, 493] width 9 height 14
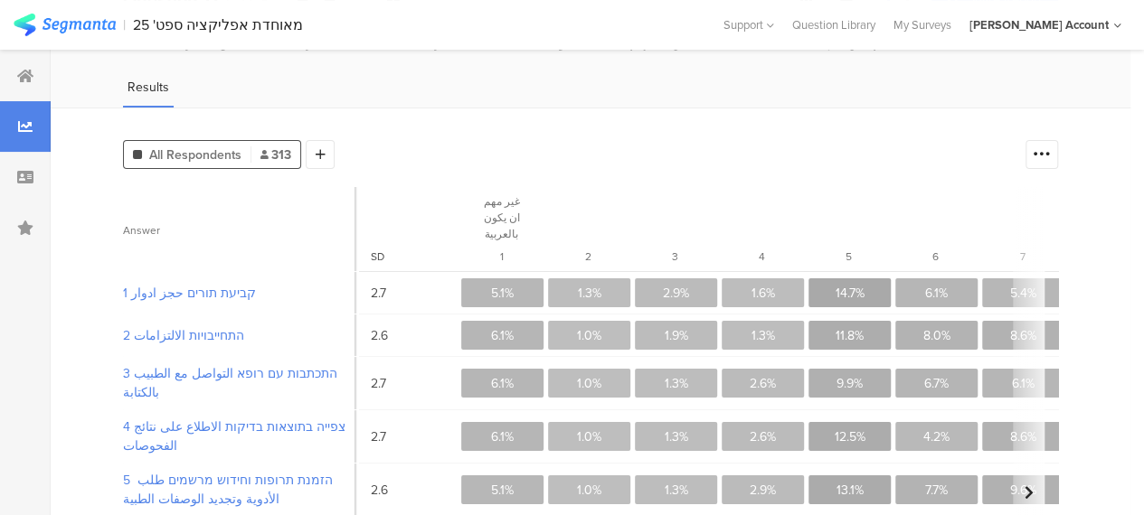
click at [1034, 486] on icon at bounding box center [1029, 493] width 9 height 14
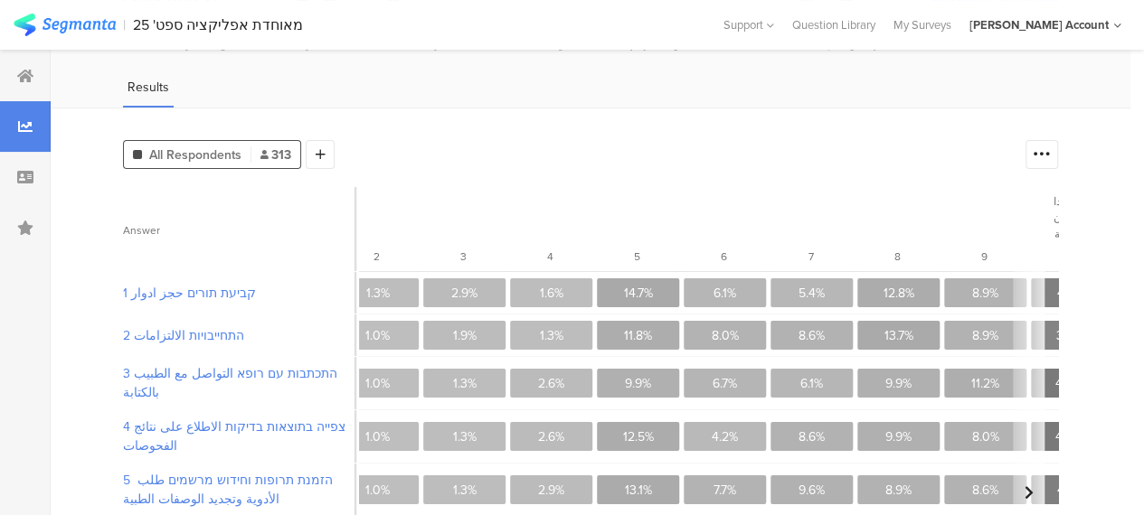
click at [1034, 486] on icon at bounding box center [1029, 493] width 9 height 14
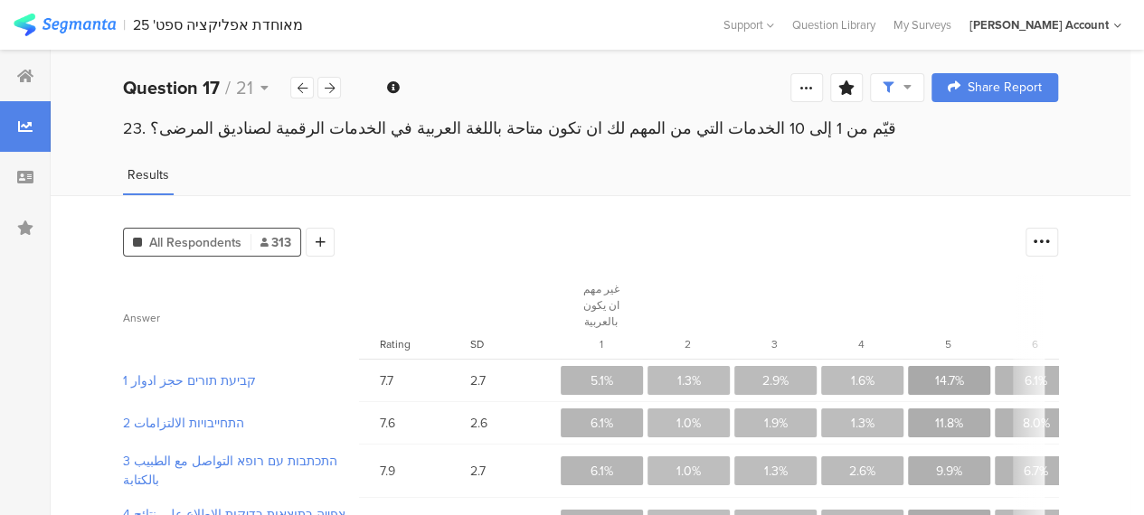
scroll to position [0, 0]
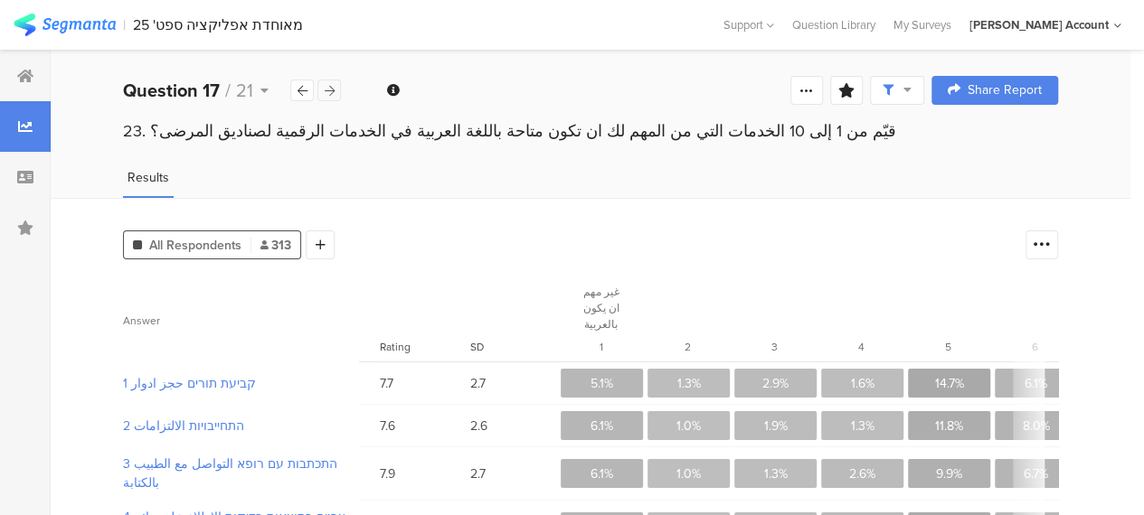
click at [335, 93] on div at bounding box center [329, 91] width 24 height 22
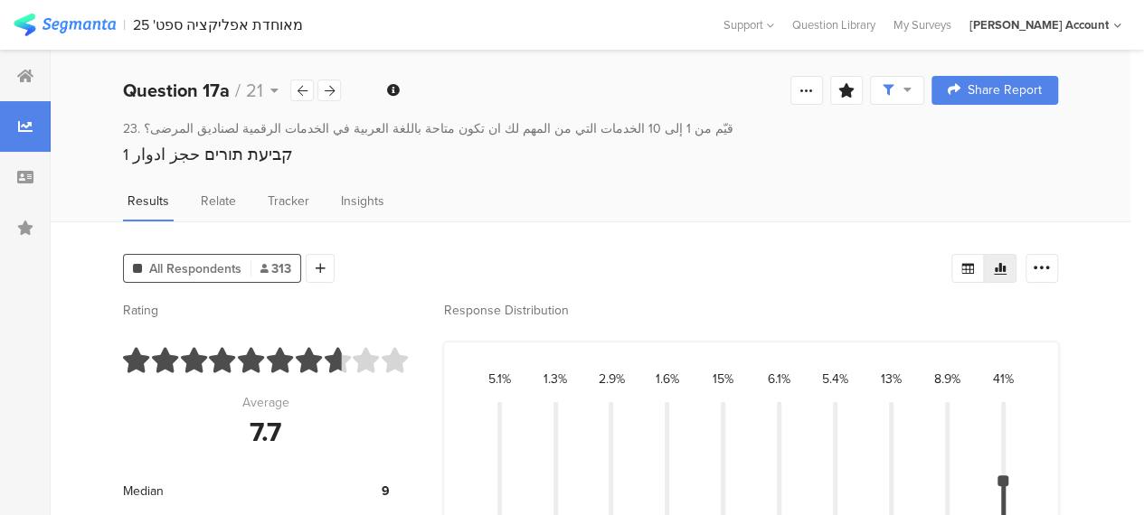
click at [716, 173] on div "23. قيّم من 1 إلى 10 الخدمات التي من المهم لك ان تكون متاحة باللغة العربية في ا…" at bounding box center [591, 159] width 1080 height 81
click at [839, 158] on div "1 קביעת תורים حجز ادوار" at bounding box center [590, 155] width 935 height 24
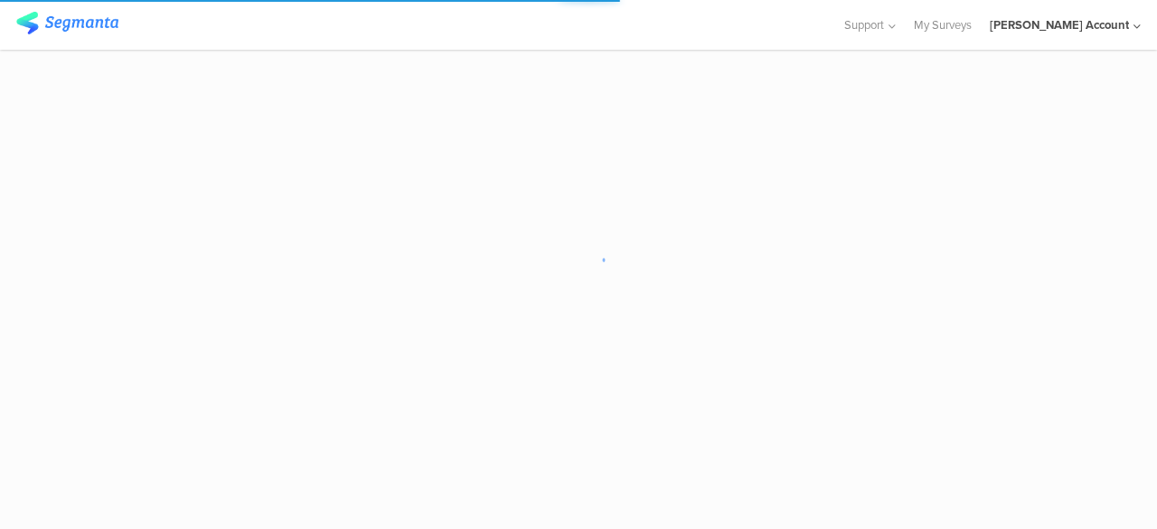
click at [684, 401] on sg-loader-overlay at bounding box center [578, 264] width 1157 height 529
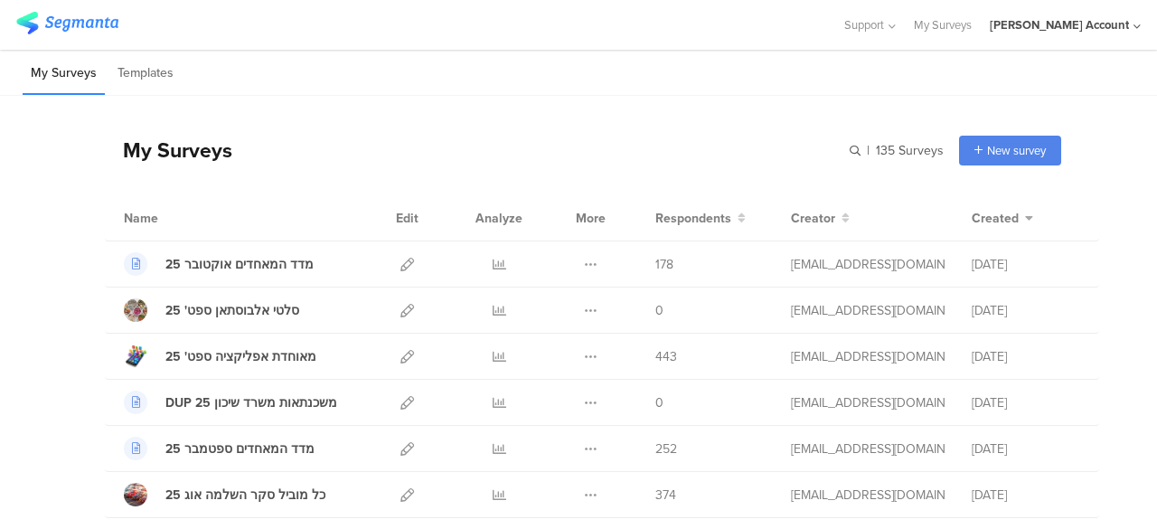
click at [723, 170] on div "My Surveys | 135 Surveys New survey Start from scratch Choose from templates" at bounding box center [583, 150] width 957 height 72
click at [401, 262] on icon at bounding box center [408, 265] width 14 height 14
click at [493, 260] on icon at bounding box center [500, 265] width 14 height 14
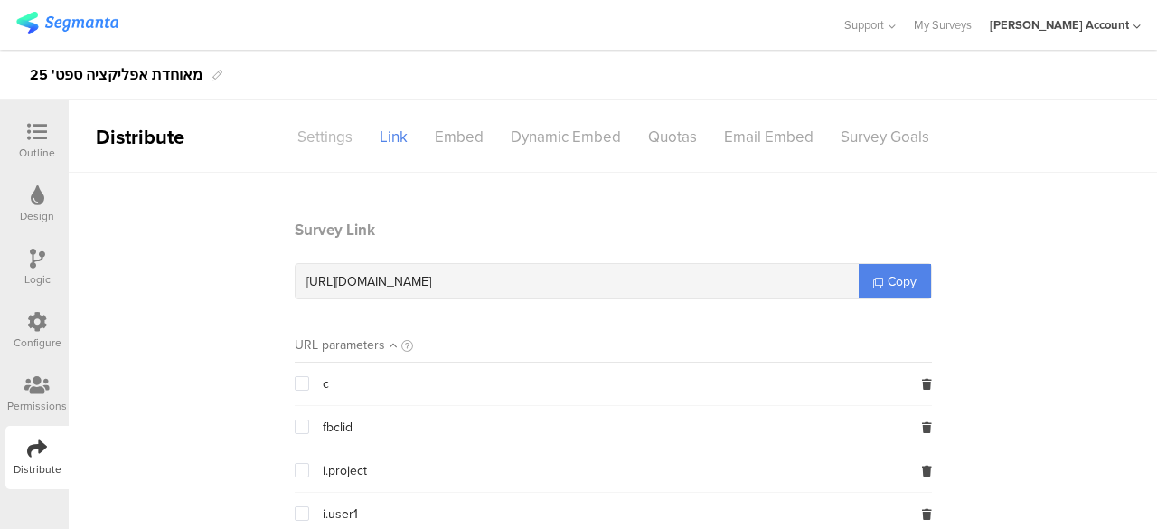
click at [329, 132] on div "Settings" at bounding box center [325, 137] width 82 height 32
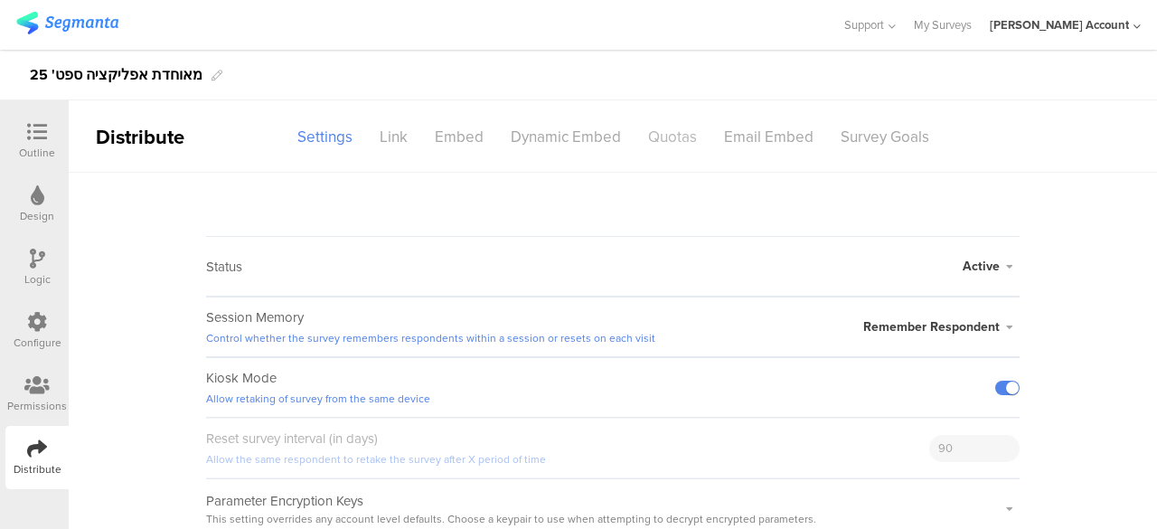
click at [661, 138] on div "Quotas" at bounding box center [673, 137] width 76 height 32
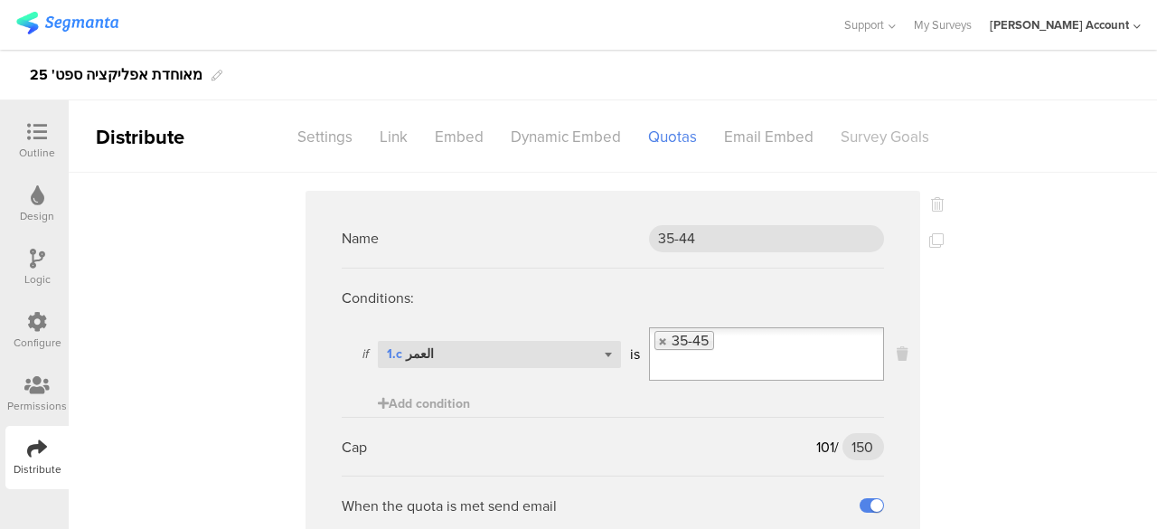
click at [868, 142] on div "Survey Goals" at bounding box center [885, 137] width 116 height 32
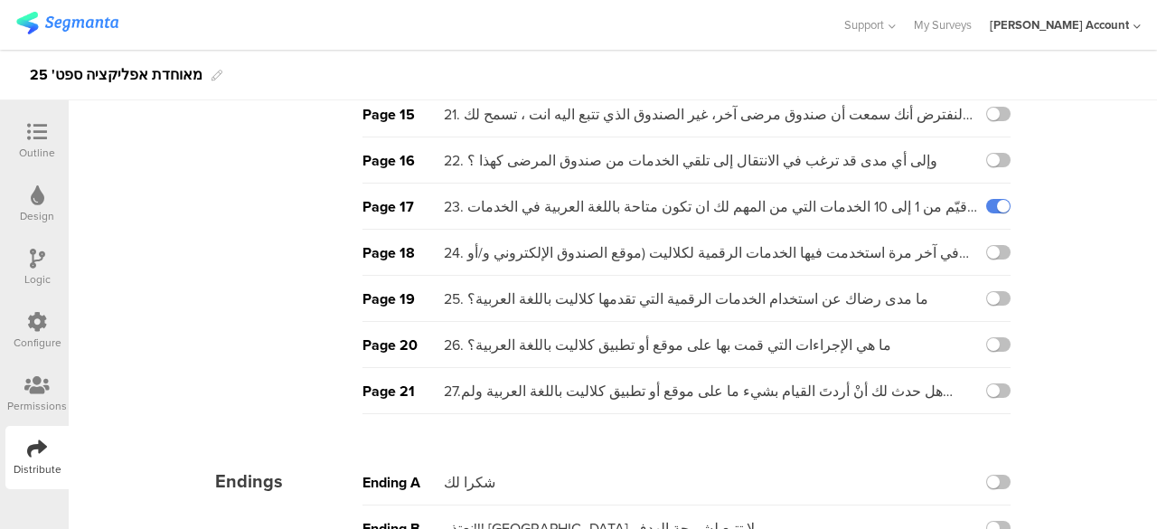
scroll to position [778, 0]
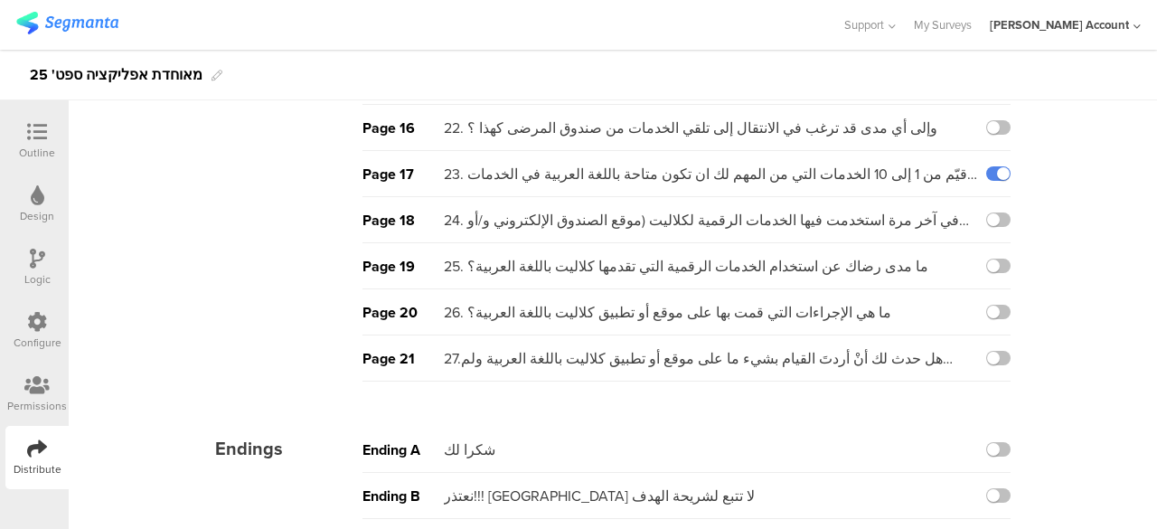
click at [35, 136] on icon at bounding box center [37, 132] width 20 height 20
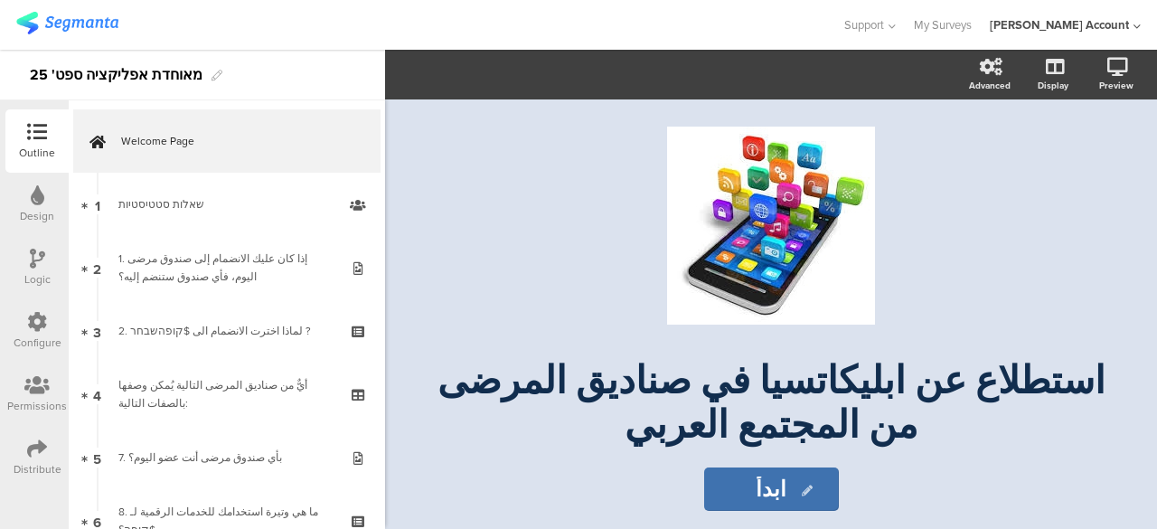
click at [34, 437] on div "Distribute" at bounding box center [36, 457] width 63 height 63
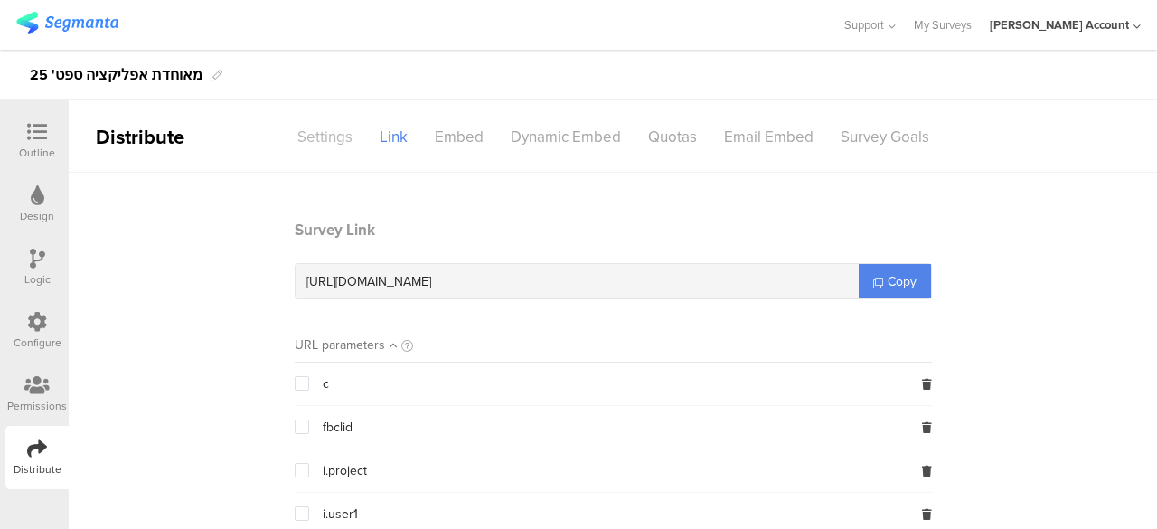
click at [331, 141] on div "Settings" at bounding box center [325, 137] width 82 height 32
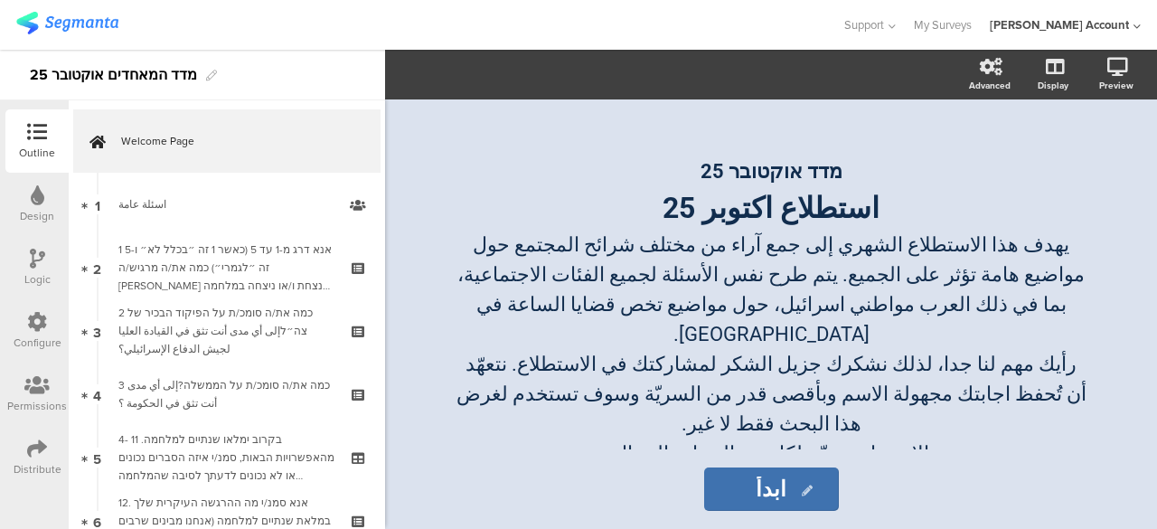
click at [38, 446] on icon at bounding box center [37, 449] width 20 height 20
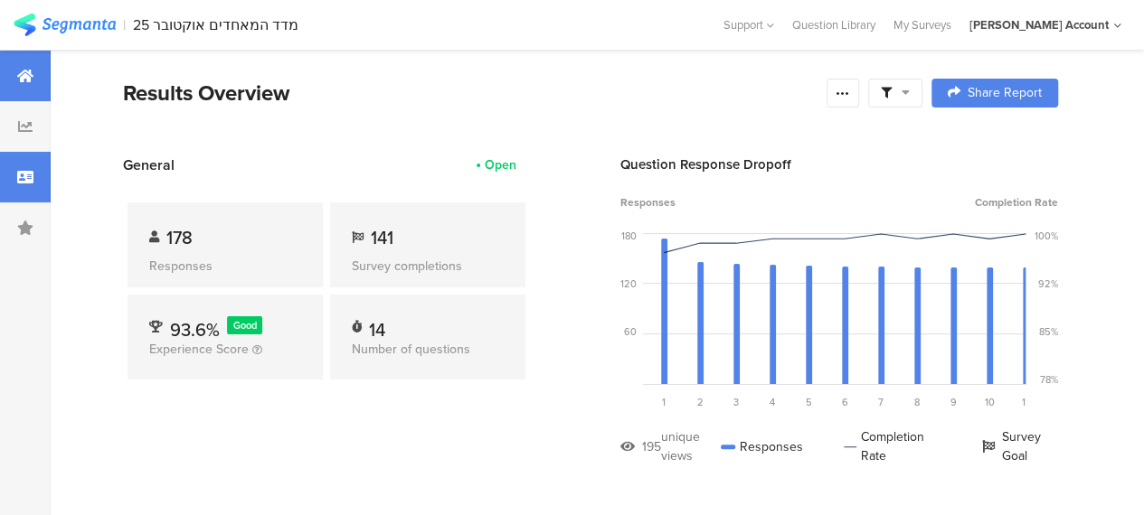
click at [34, 182] on div at bounding box center [25, 177] width 51 height 51
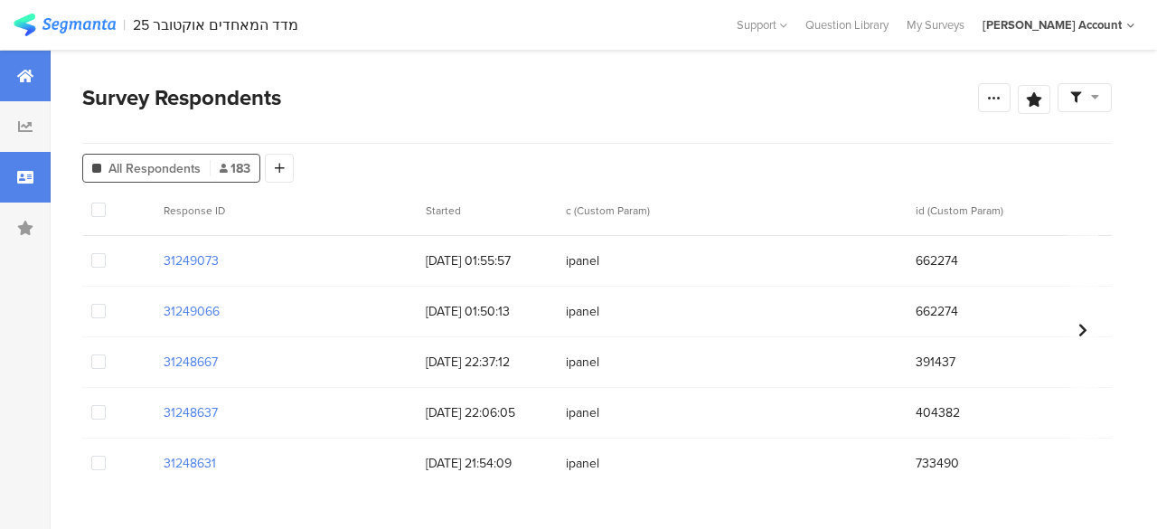
click at [25, 79] on icon at bounding box center [25, 76] width 16 height 14
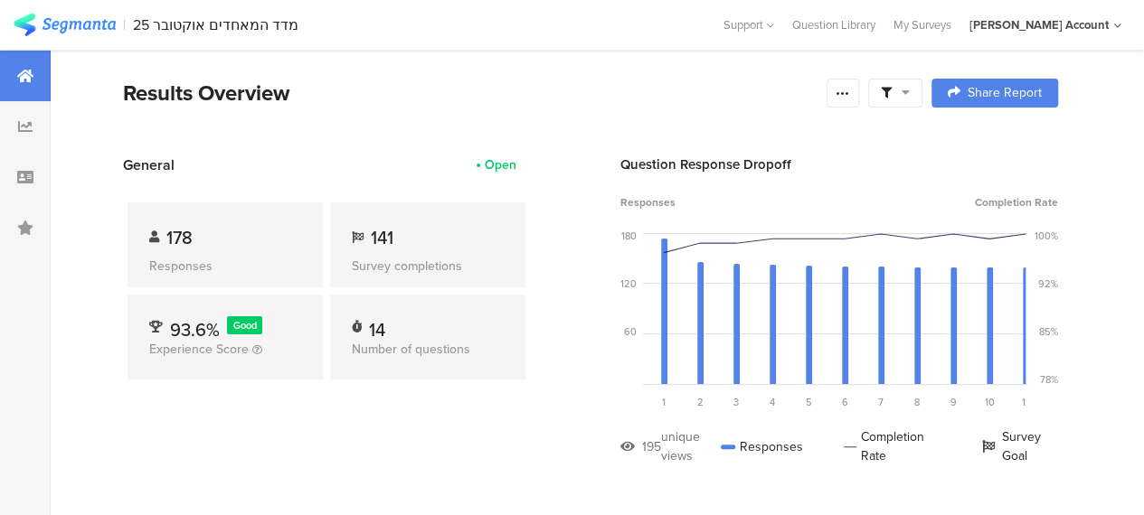
click at [394, 175] on div "178 Responses 141 Survey completions 93.6% Good Experience Score 14 Number of q…" at bounding box center [326, 294] width 407 height 239
click at [100, 288] on section "General Open 178 Responses 141 Survey completions 93.6% Good Experience Score 1…" at bounding box center [591, 324] width 1080 height 338
click at [566, 167] on section "General Open 178 Responses 141 Survey completions 93.6% Good Experience Score 1…" at bounding box center [591, 324] width 1080 height 338
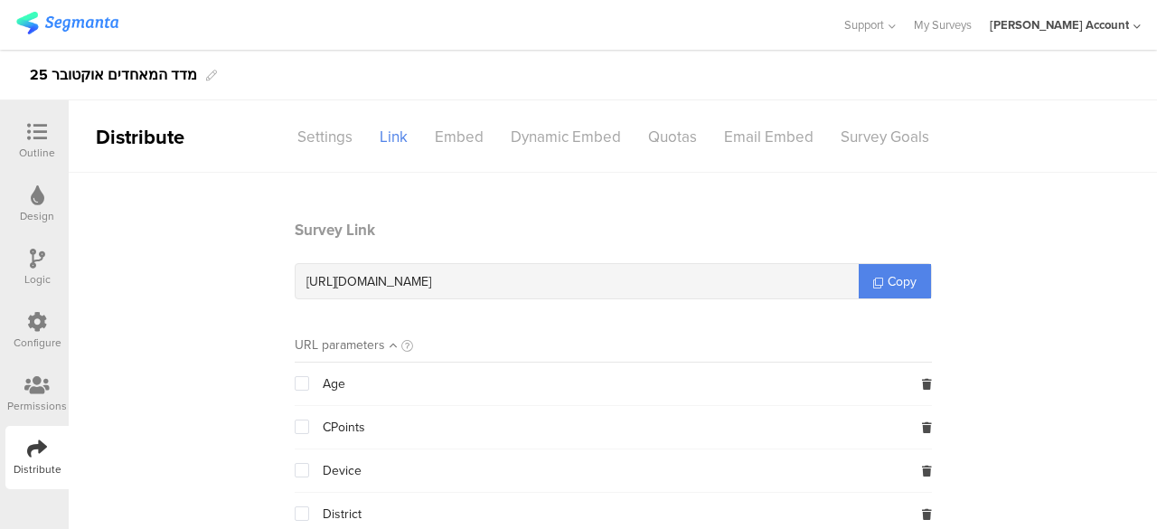
click at [52, 127] on div at bounding box center [37, 133] width 36 height 23
